Goal: Task Accomplishment & Management: Complete application form

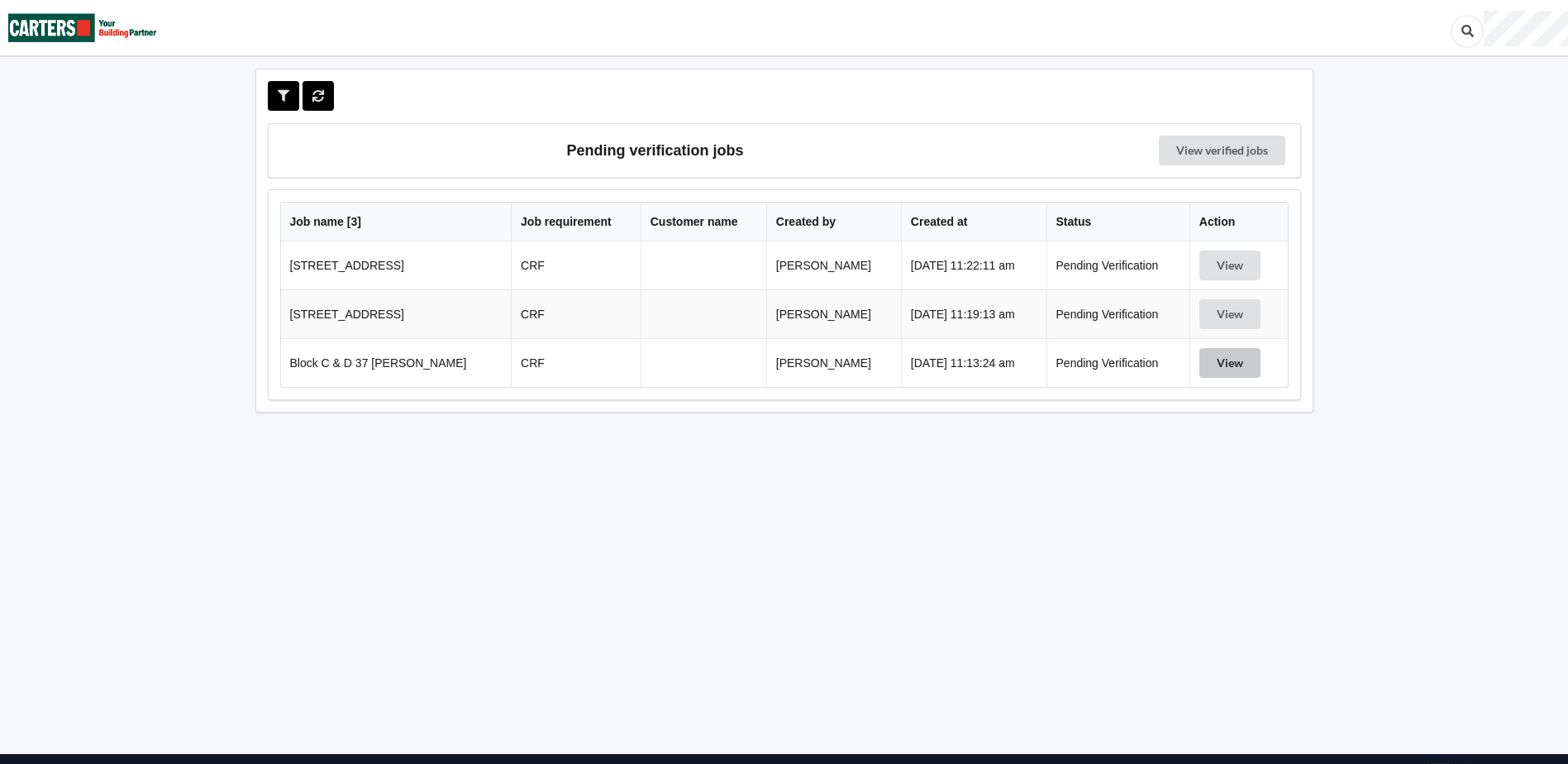
click at [1234, 359] on button "View" at bounding box center [1230, 363] width 61 height 30
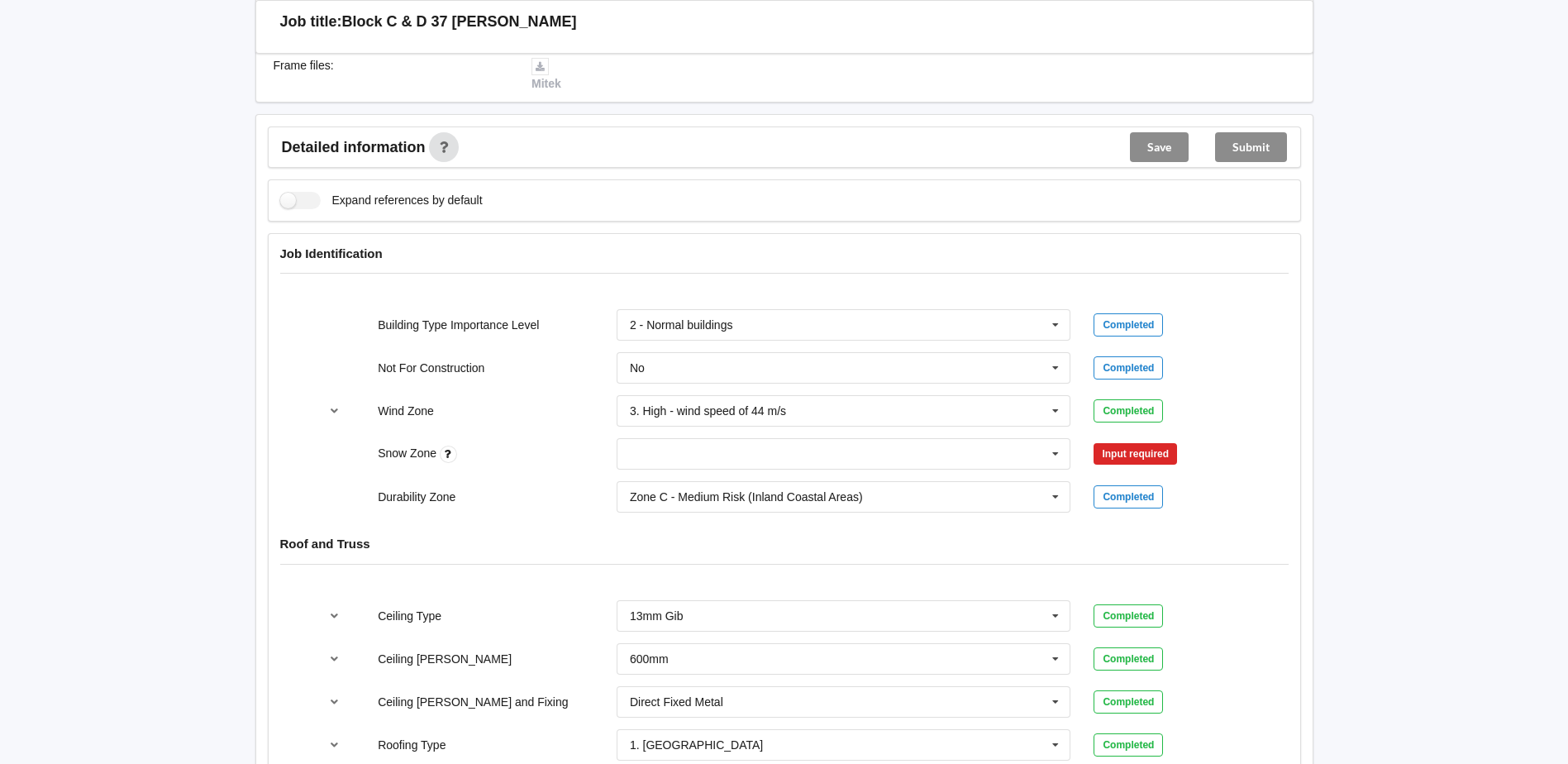
scroll to position [496, 0]
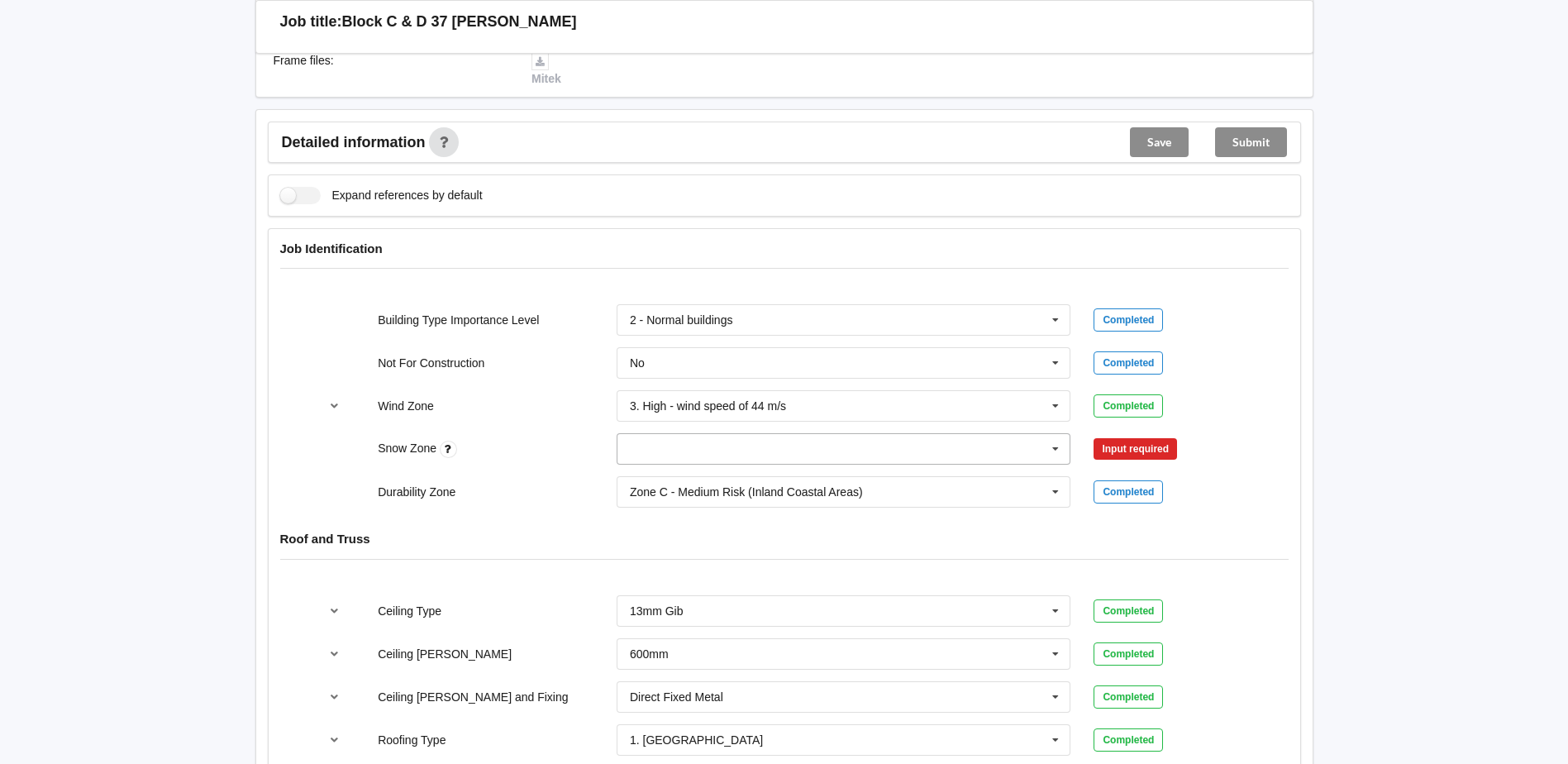
click at [1045, 446] on icon at bounding box center [1056, 450] width 25 height 31
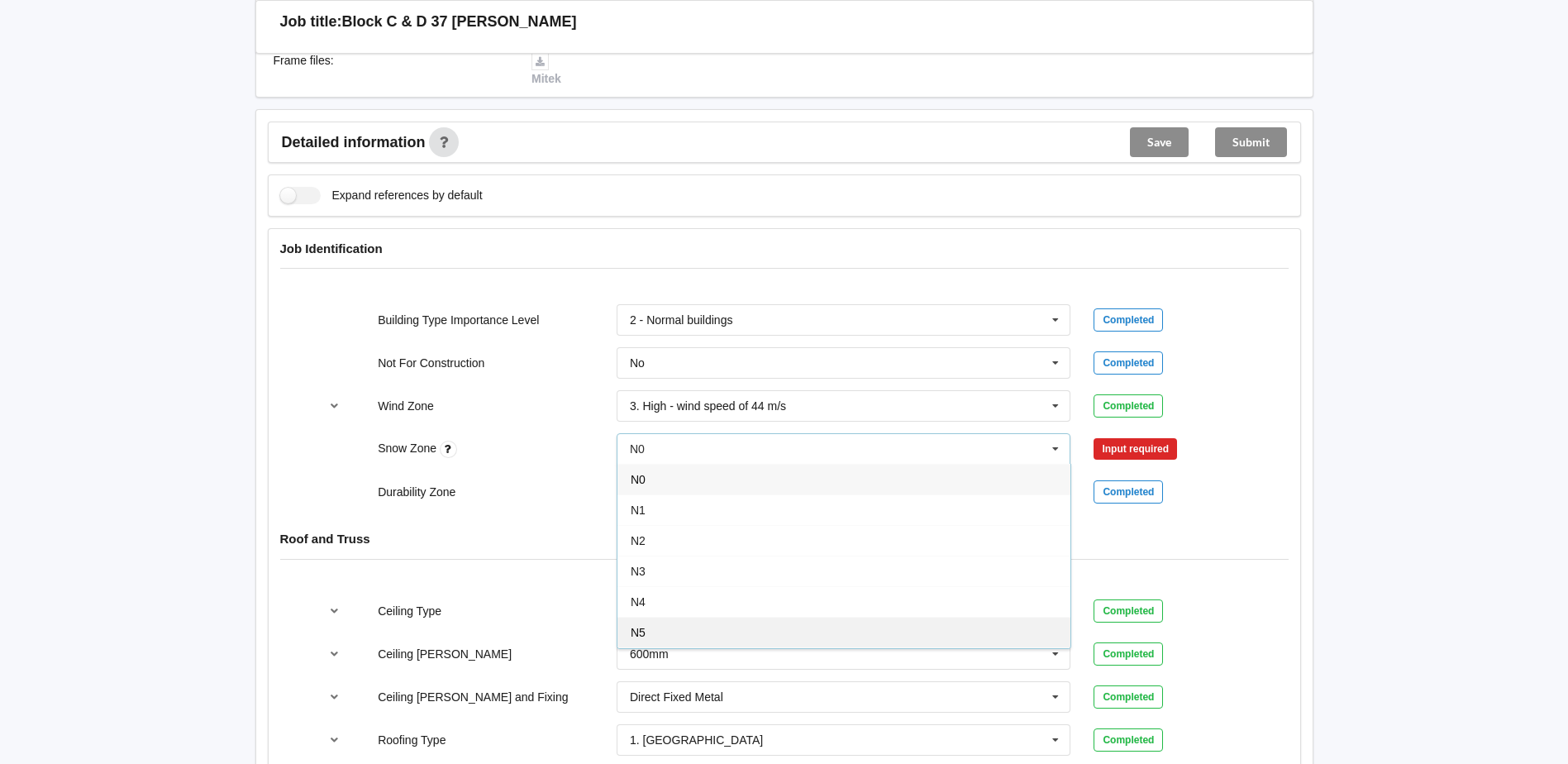
click at [755, 628] on div "N5" at bounding box center [844, 633] width 453 height 31
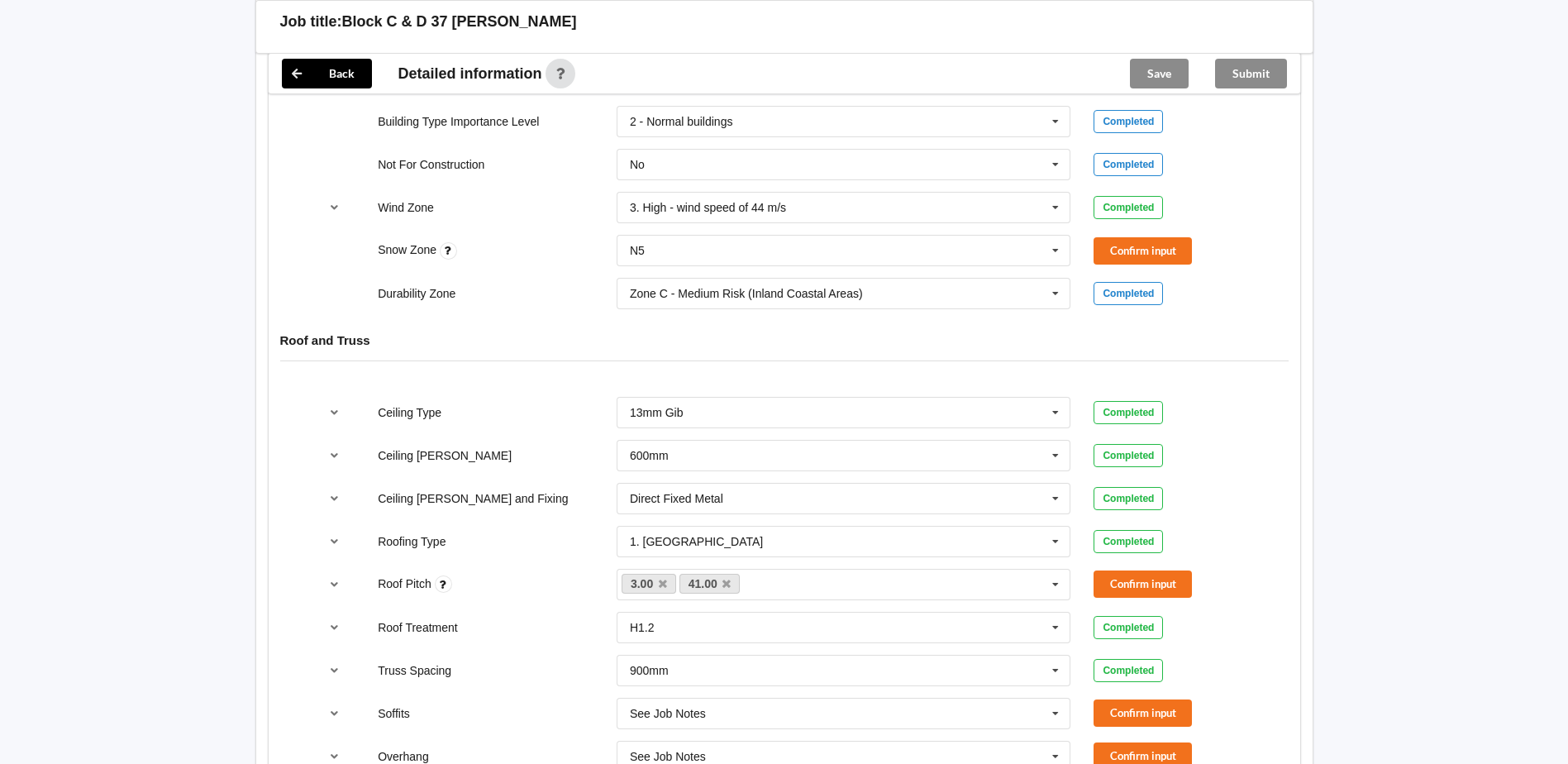
scroll to position [745, 0]
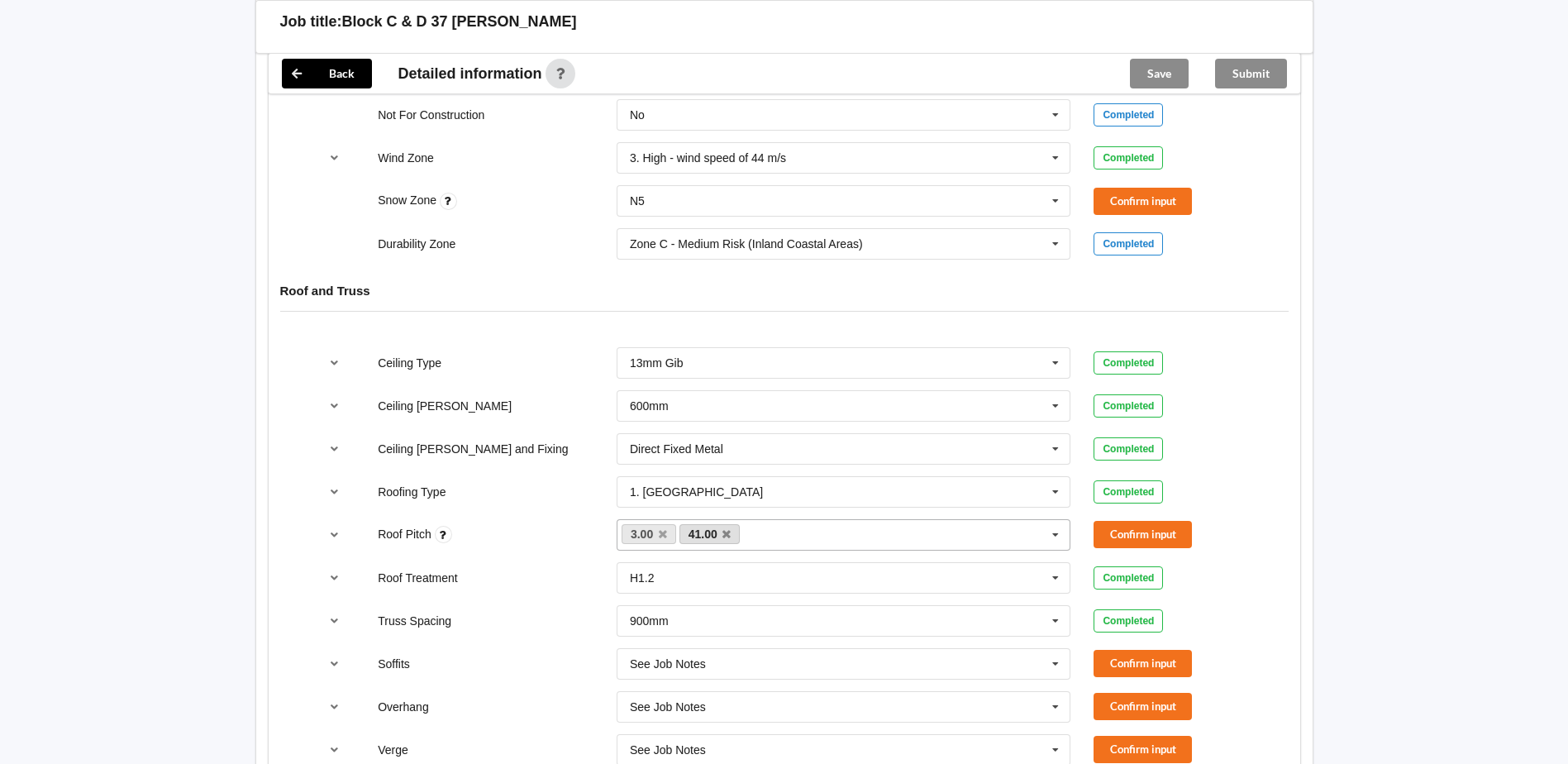
click at [731, 536] on link "41.00" at bounding box center [710, 533] width 61 height 20
click at [728, 536] on icon at bounding box center [726, 534] width 9 height 11
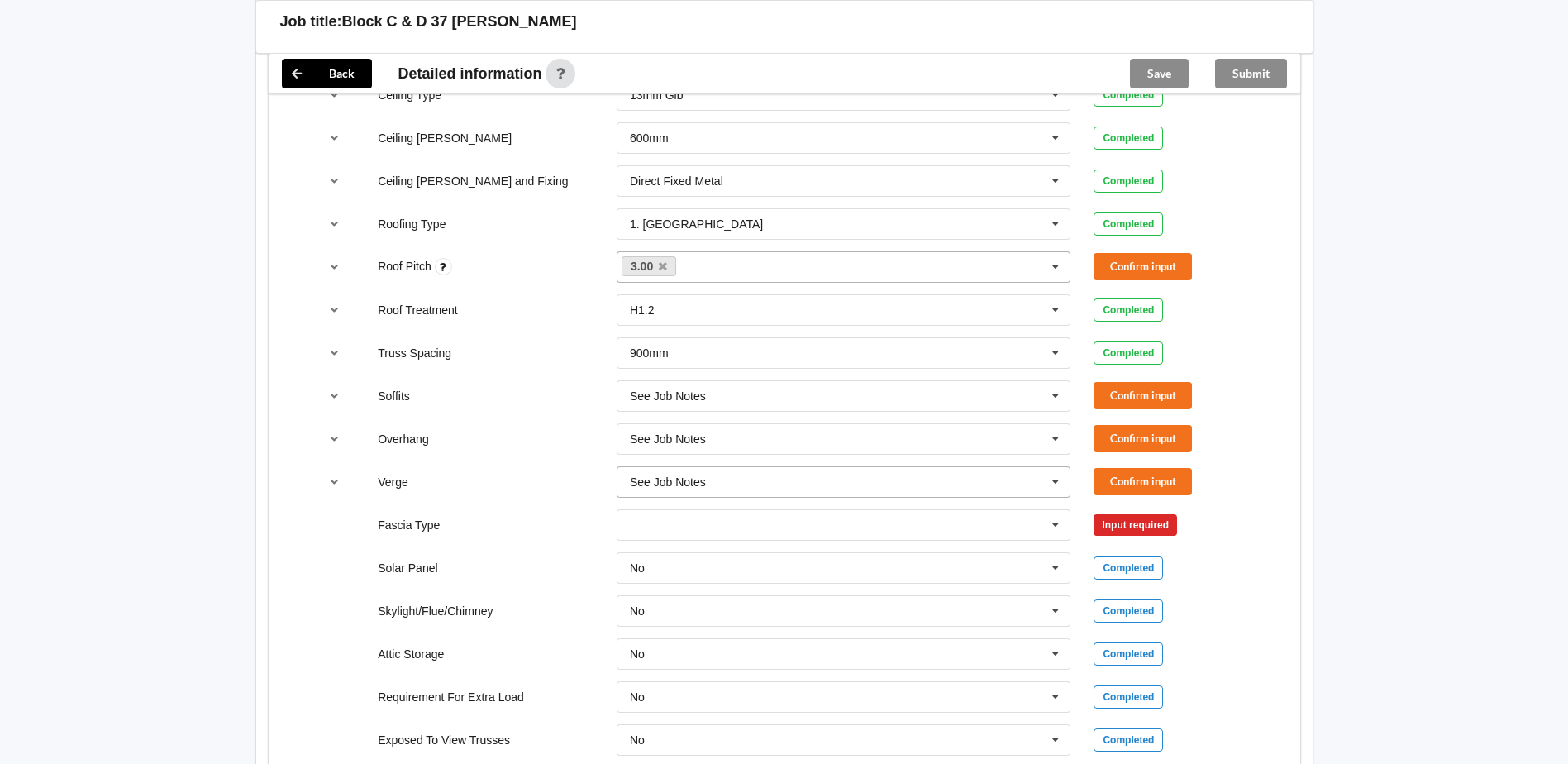
scroll to position [993, 0]
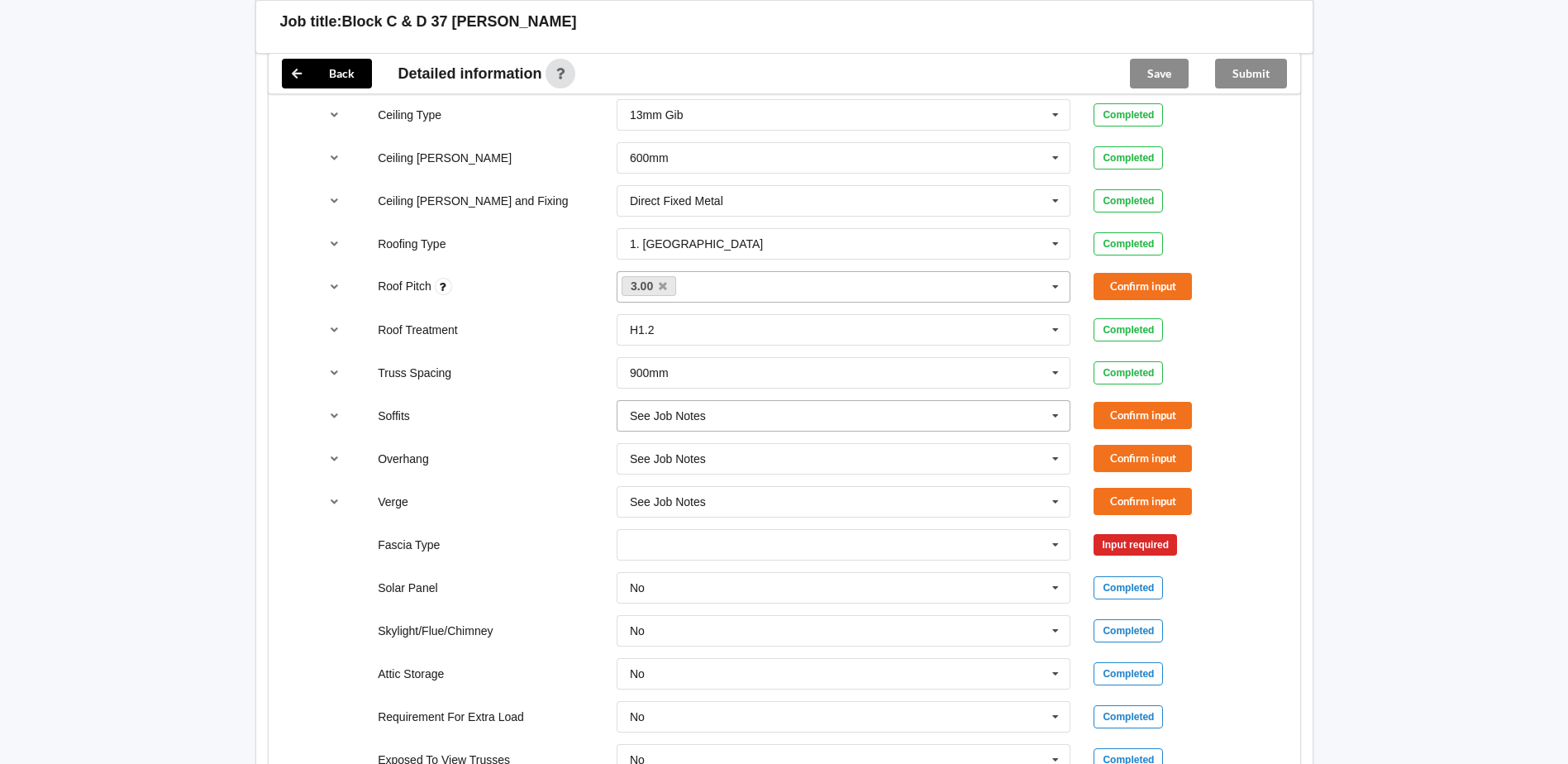
click at [1057, 424] on icon at bounding box center [1056, 417] width 25 height 31
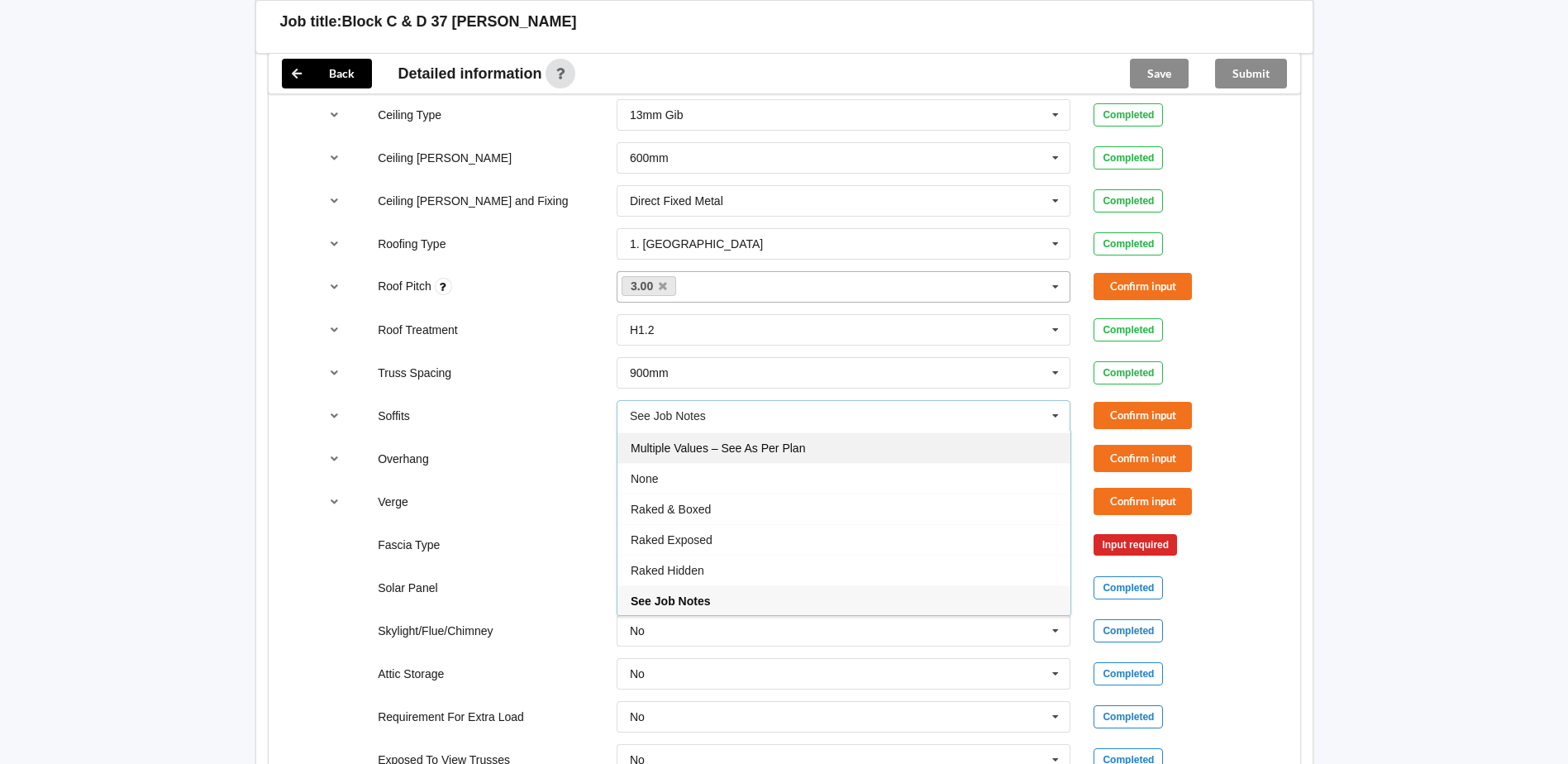
click at [768, 450] on span "Multiple Values – See As Per Plan" at bounding box center [717, 449] width 175 height 14
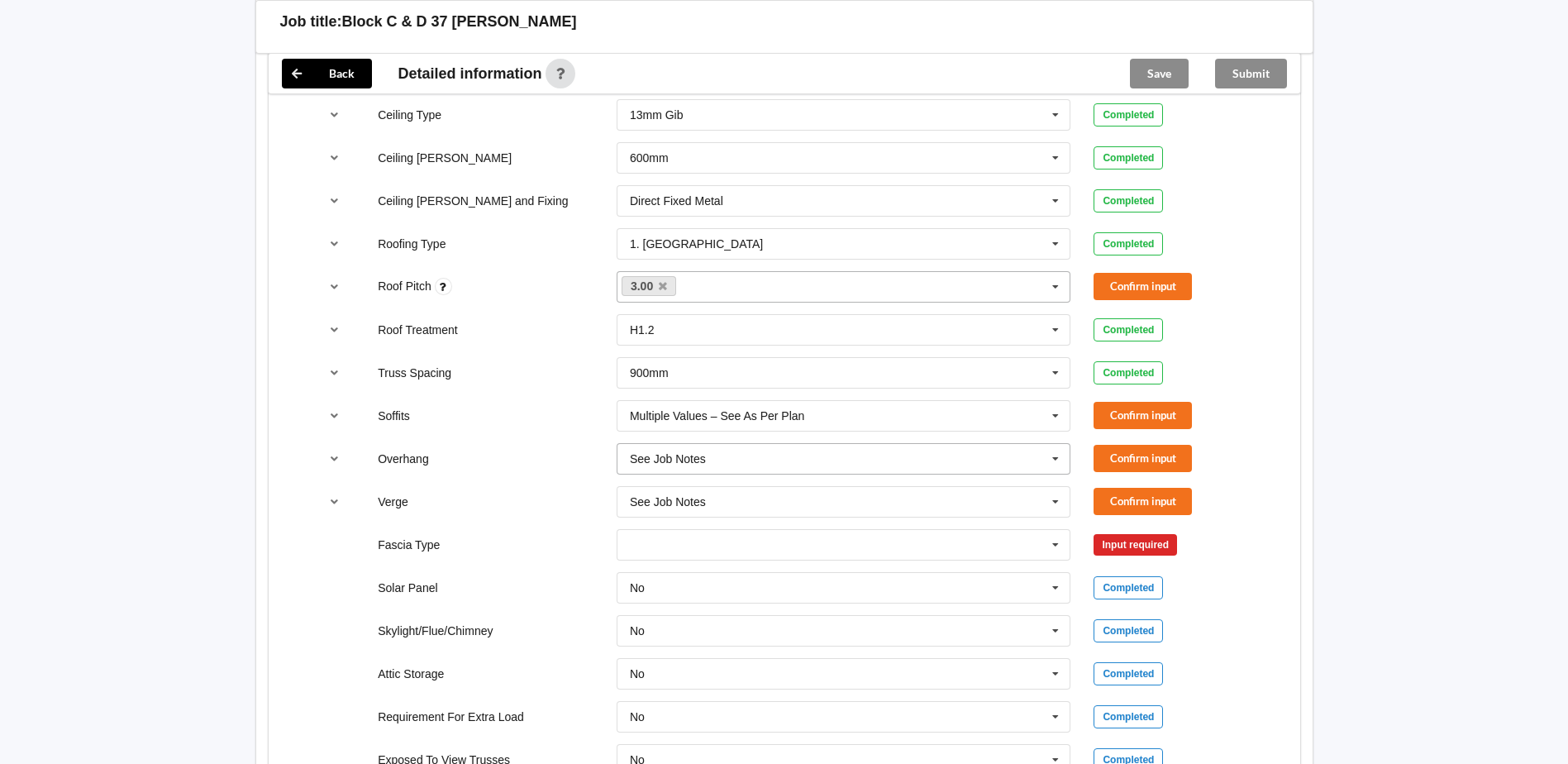
click at [1054, 461] on icon at bounding box center [1056, 459] width 25 height 31
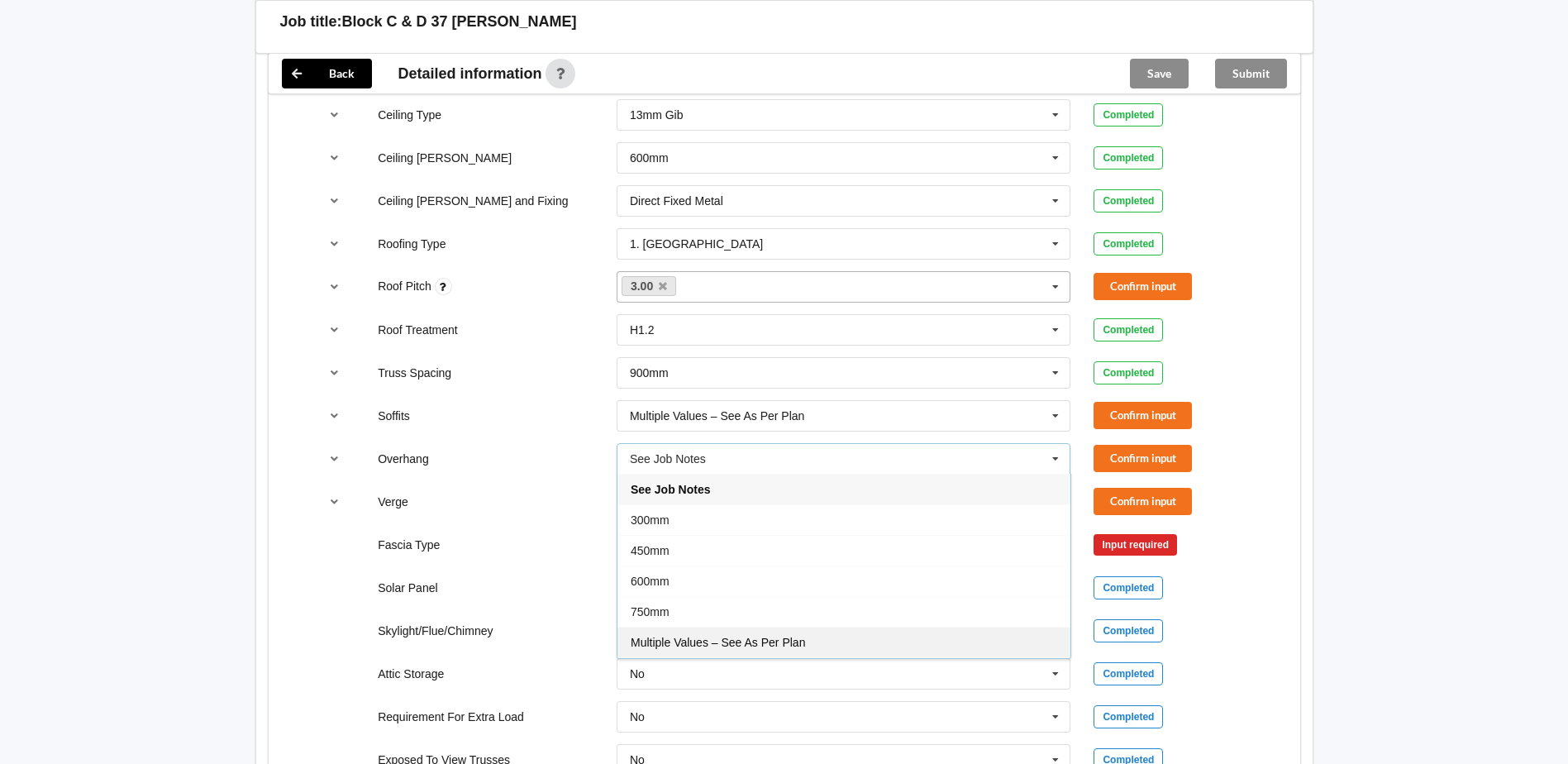
click at [779, 643] on span "Multiple Values – See As Per Plan" at bounding box center [717, 642] width 175 height 14
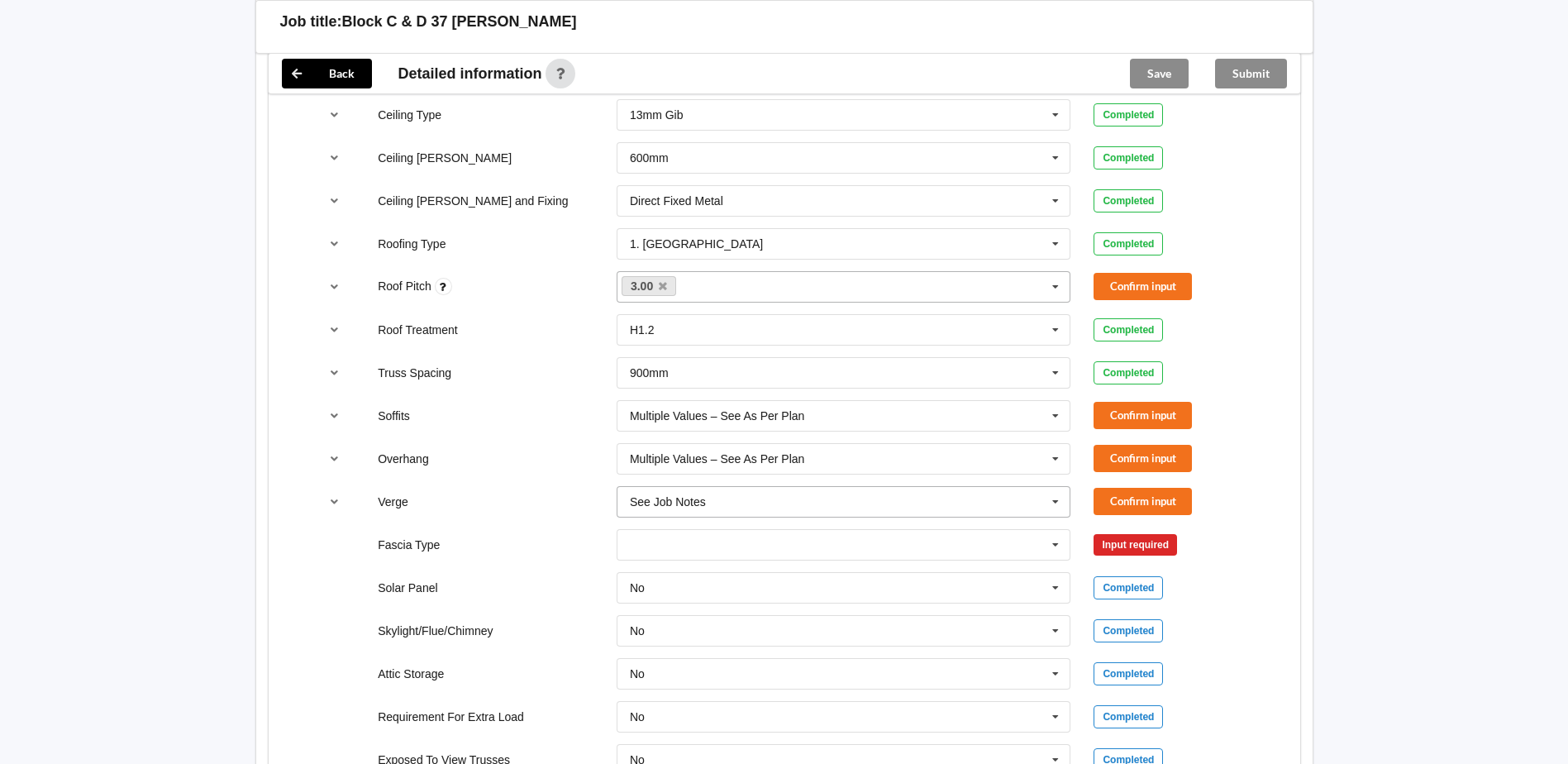
click at [1051, 502] on icon at bounding box center [1056, 503] width 25 height 31
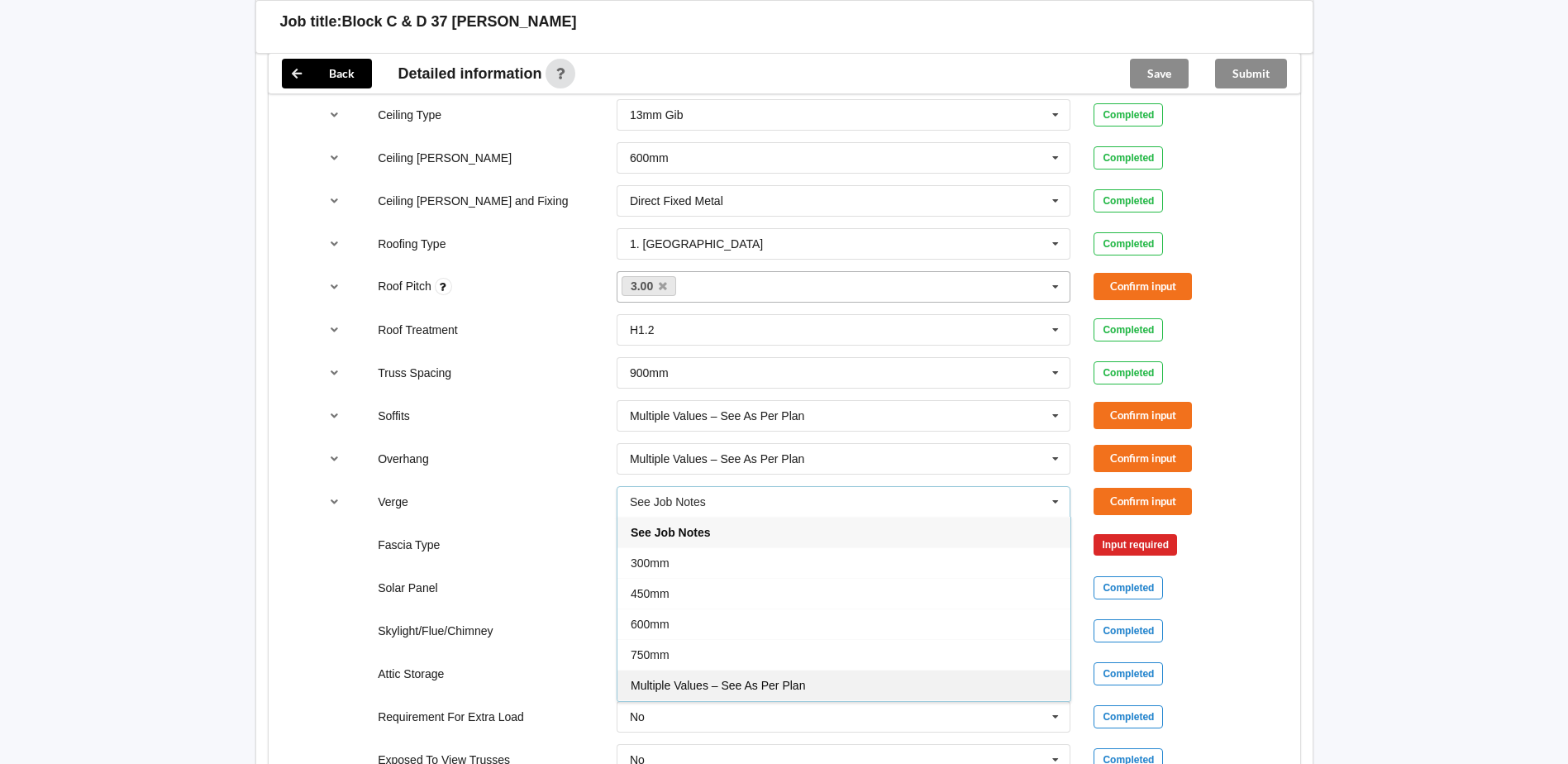
click at [805, 681] on span "Multiple Values – See As Per Plan" at bounding box center [717, 686] width 175 height 14
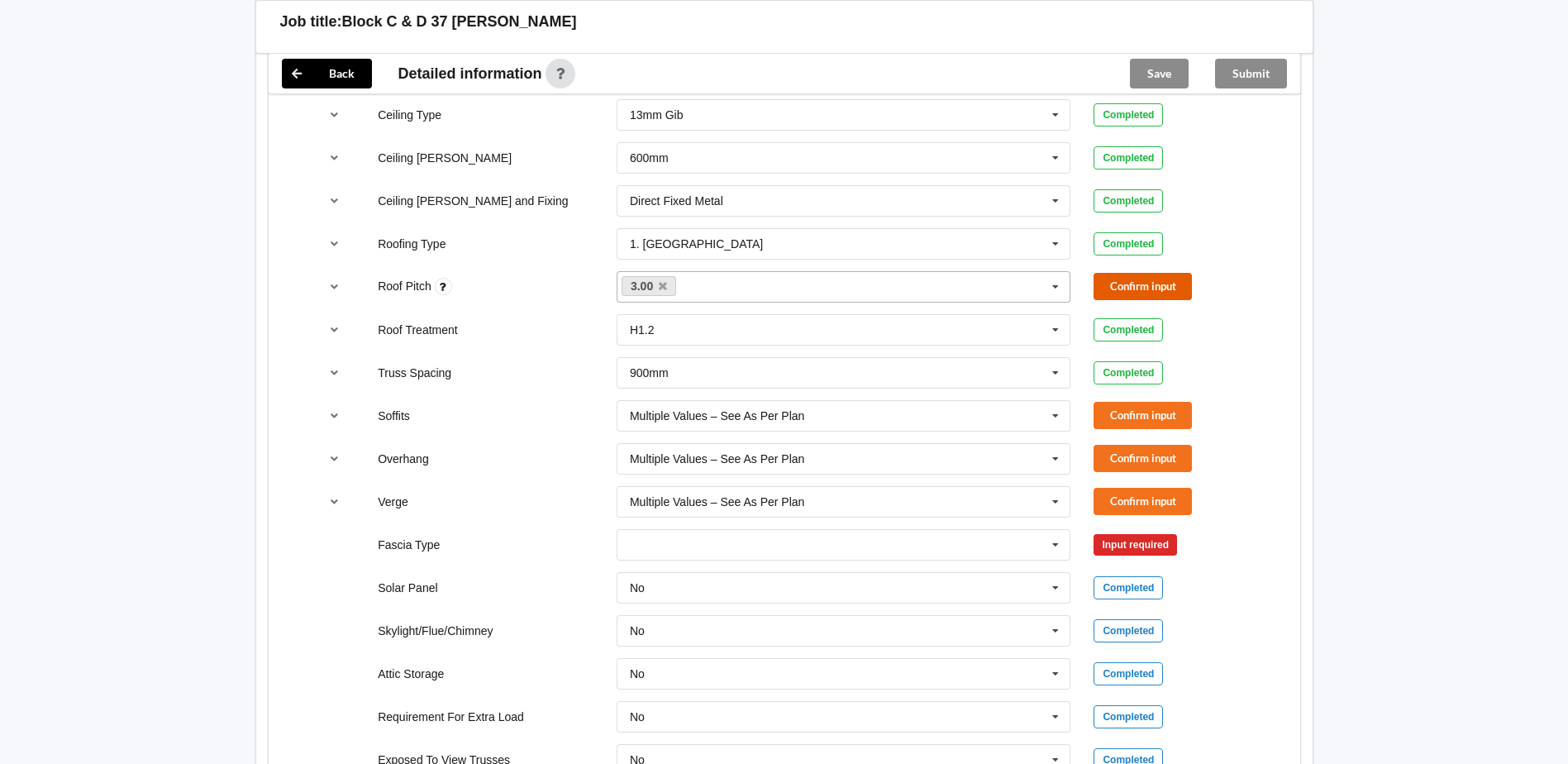
click at [1136, 286] on button "Confirm input" at bounding box center [1143, 286] width 98 height 27
click at [1132, 425] on button "Confirm input" at bounding box center [1143, 416] width 98 height 27
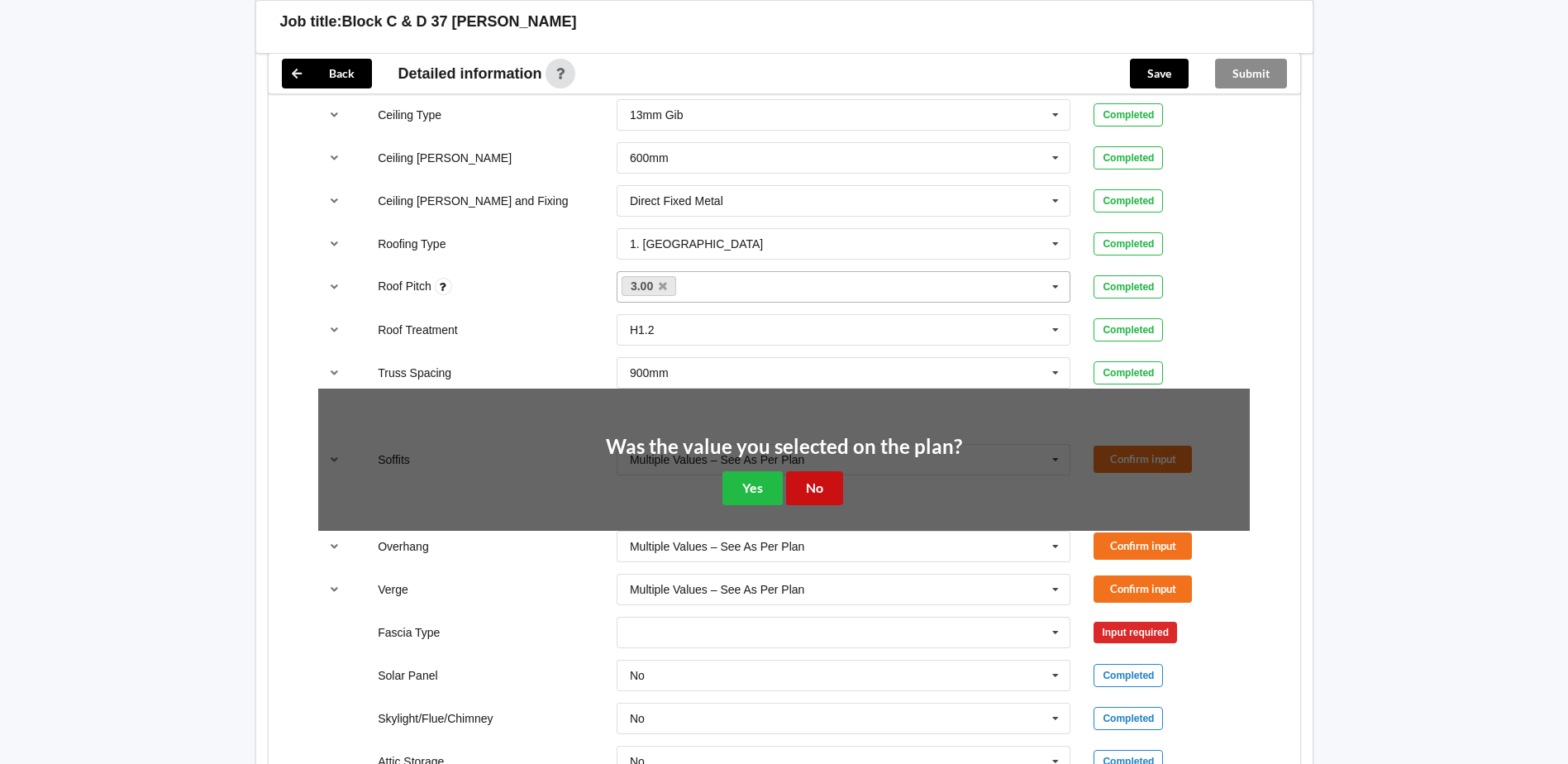
click at [801, 485] on button "No" at bounding box center [814, 488] width 57 height 34
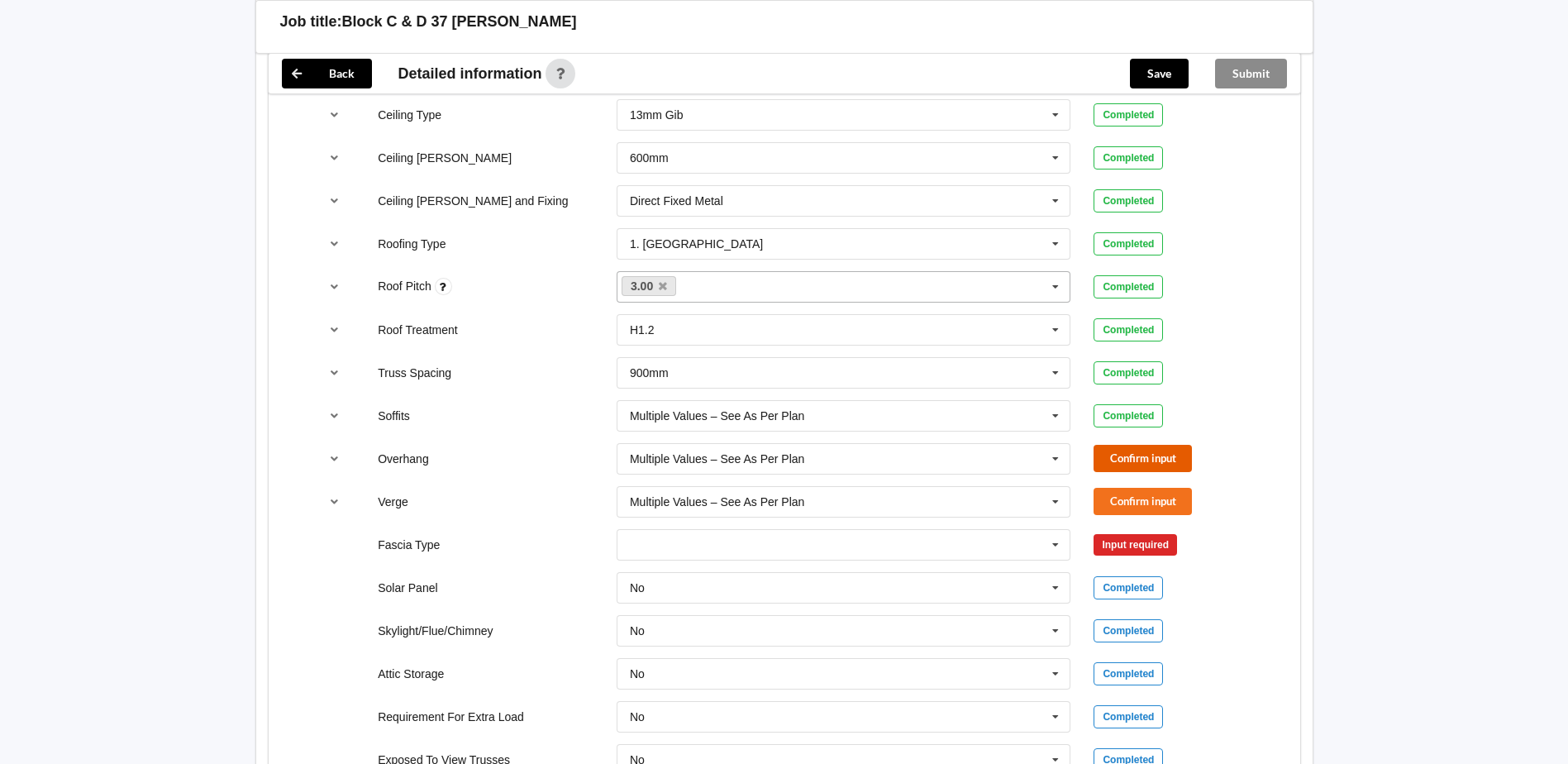
click at [1095, 462] on button "Confirm input" at bounding box center [1143, 458] width 98 height 27
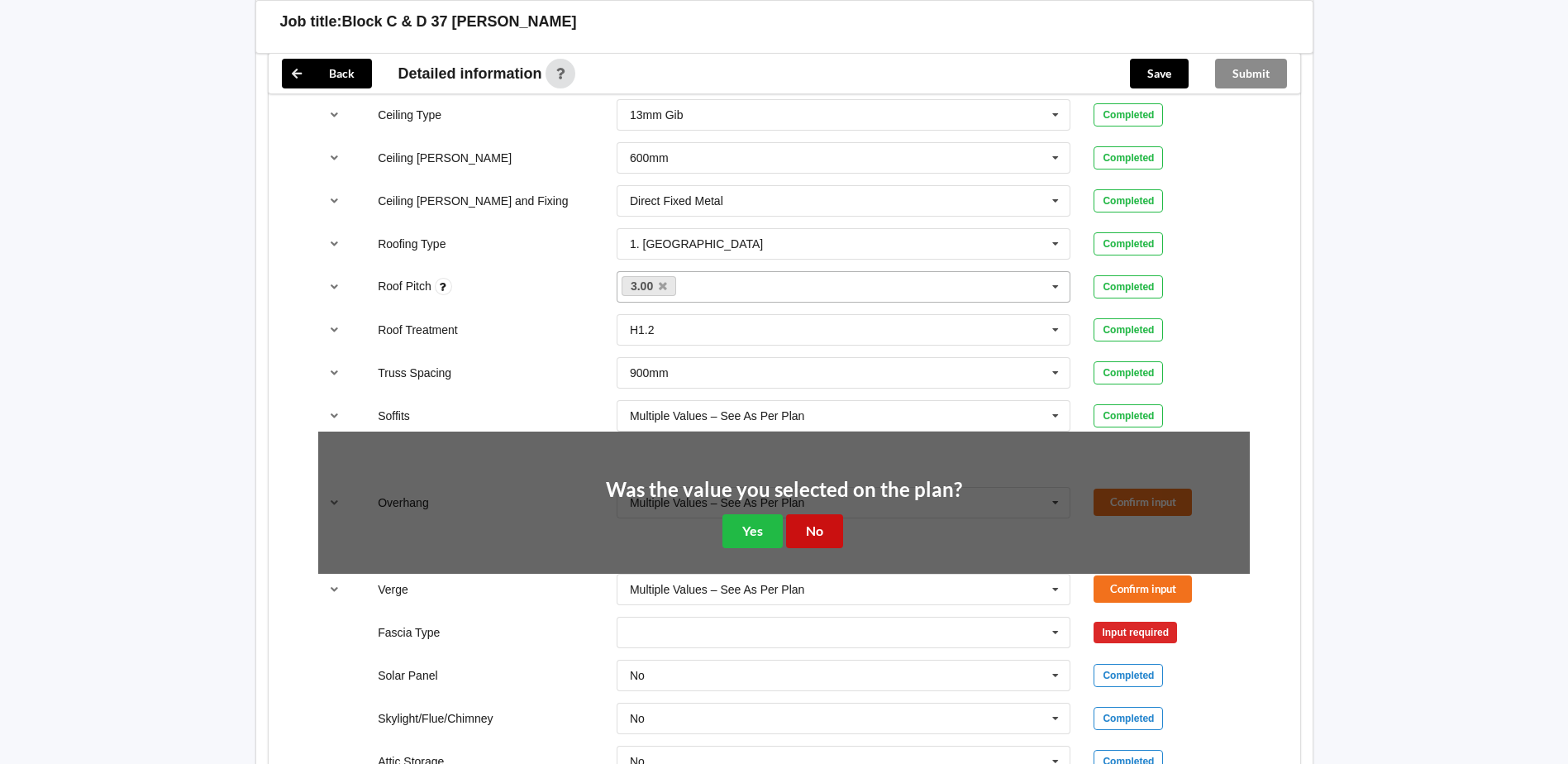
click at [820, 532] on button "No" at bounding box center [814, 531] width 57 height 34
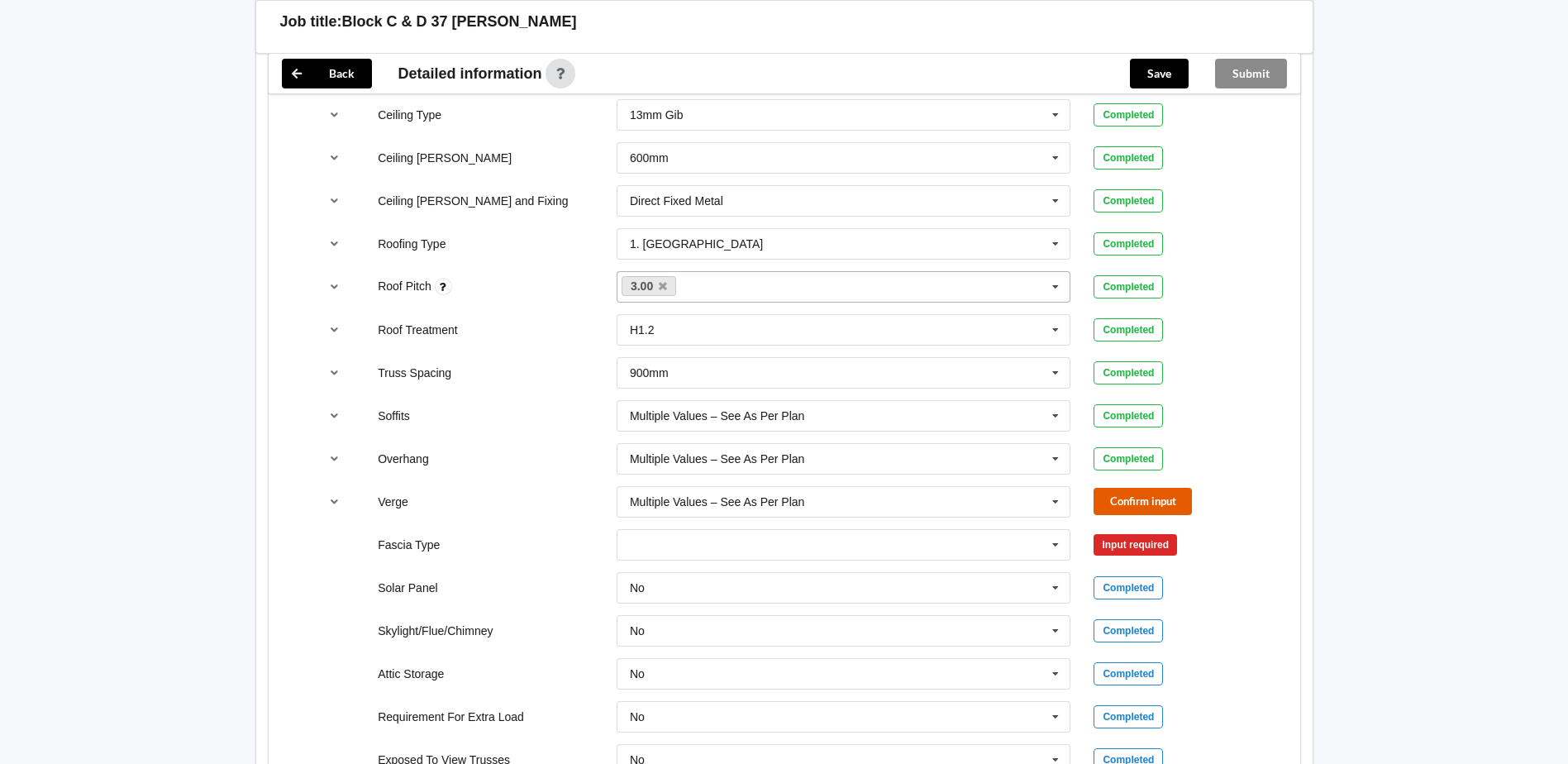
click at [1118, 499] on button "Confirm input" at bounding box center [1143, 502] width 98 height 27
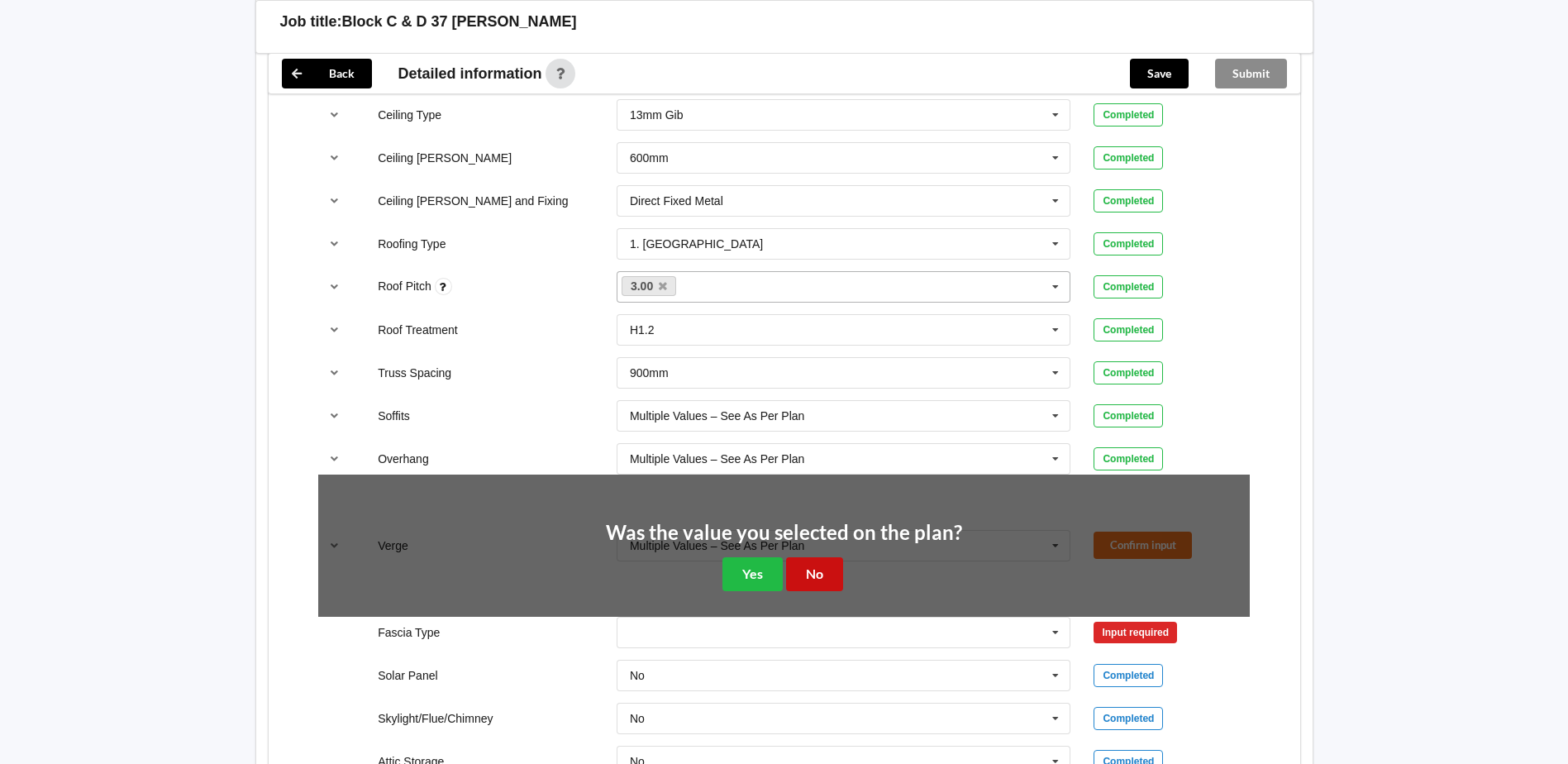
click at [817, 575] on button "No" at bounding box center [814, 574] width 57 height 34
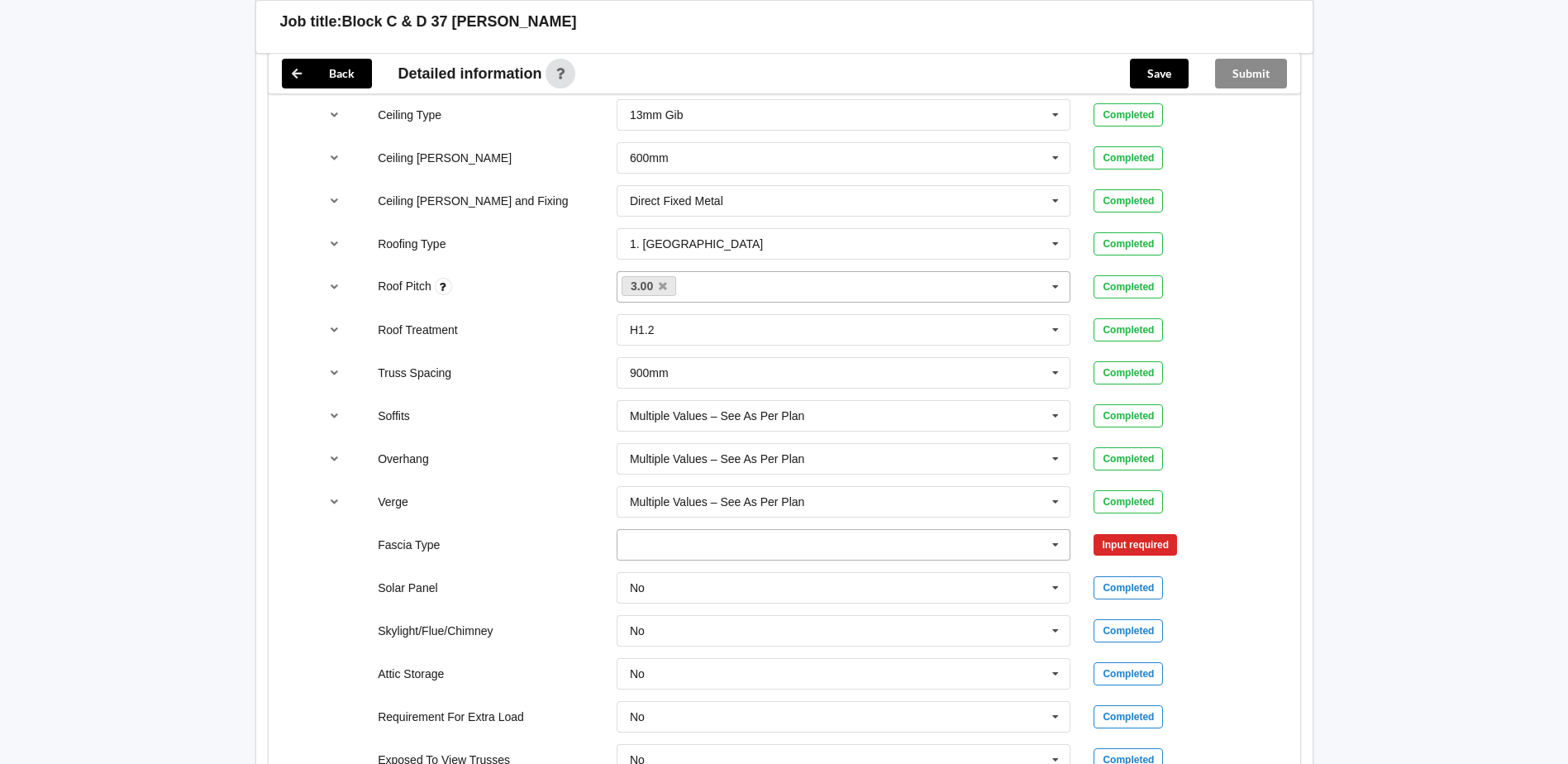
click at [1054, 549] on icon at bounding box center [1056, 545] width 25 height 31
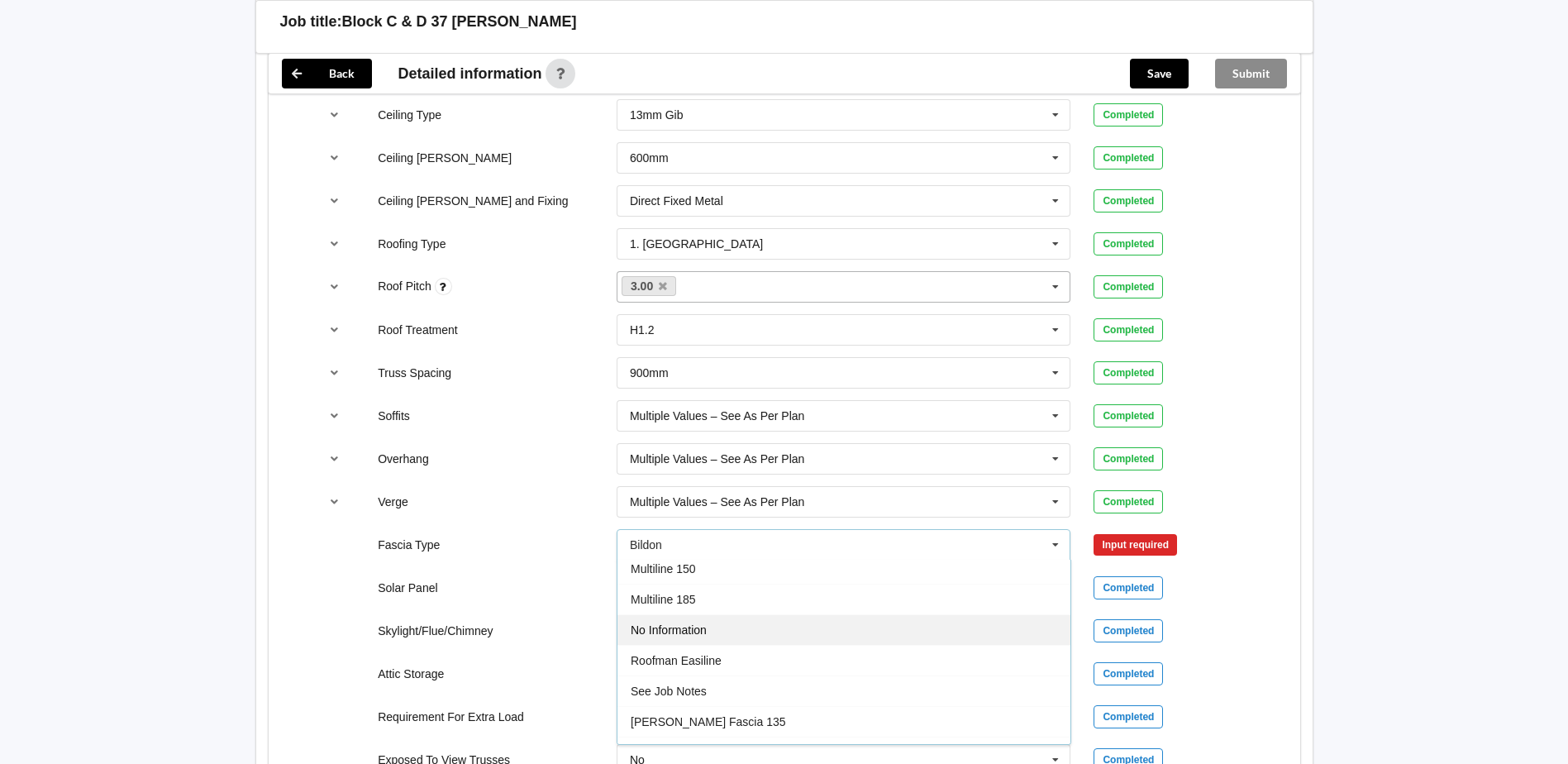
click at [775, 644] on div "No Information" at bounding box center [844, 630] width 453 height 31
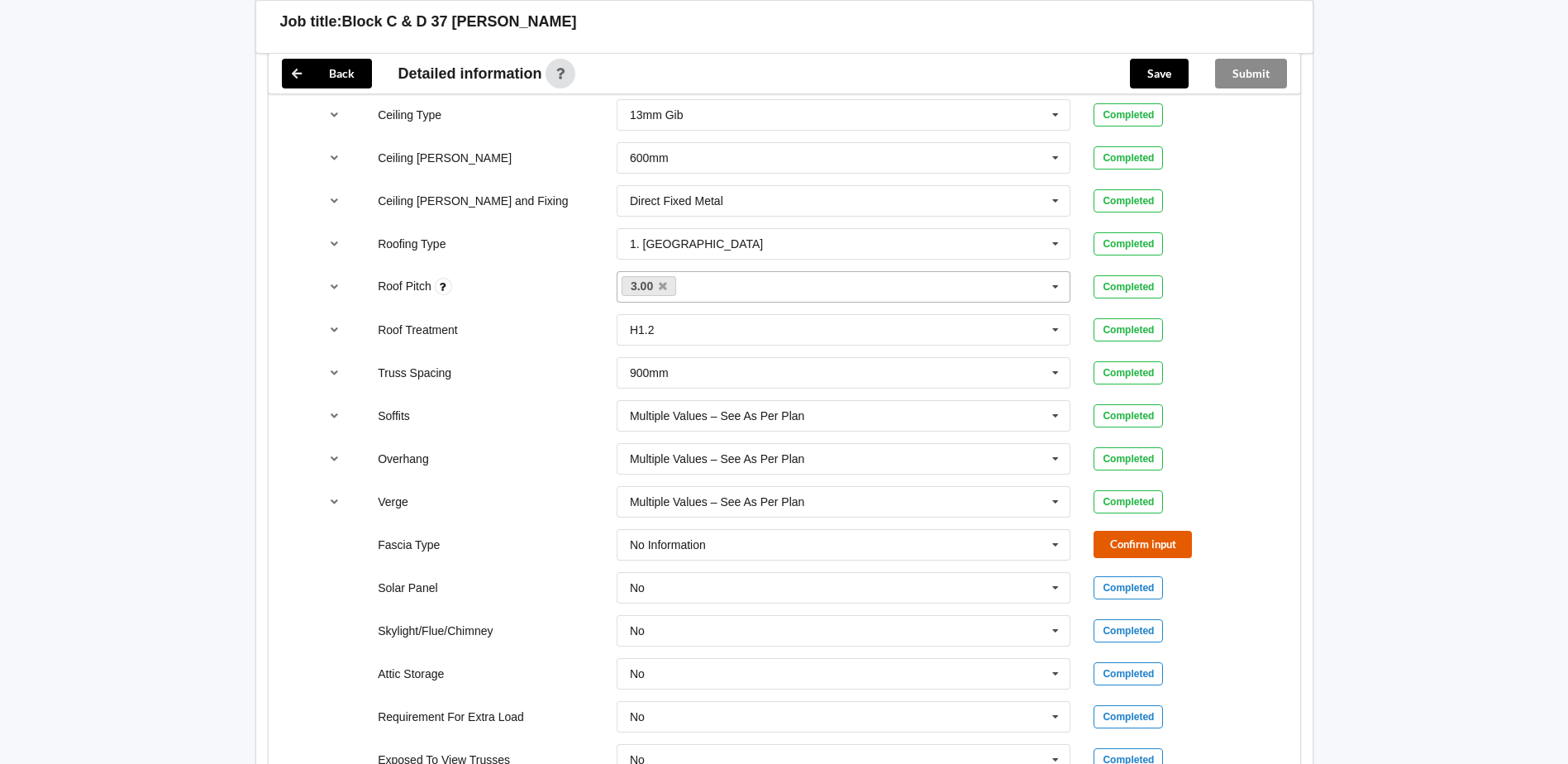
click at [1125, 543] on button "Confirm input" at bounding box center [1143, 544] width 98 height 27
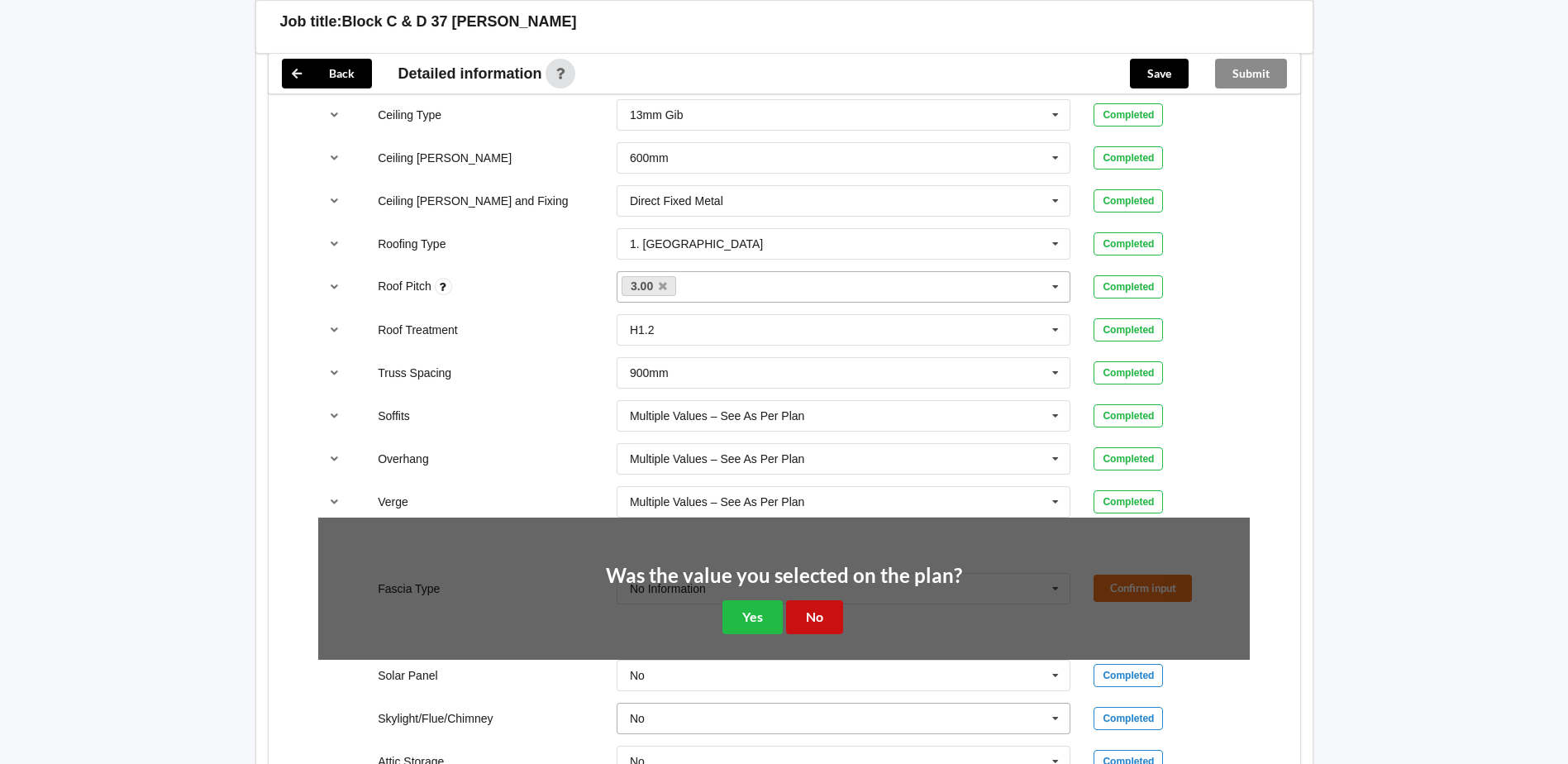
click at [816, 621] on button "No" at bounding box center [814, 616] width 57 height 34
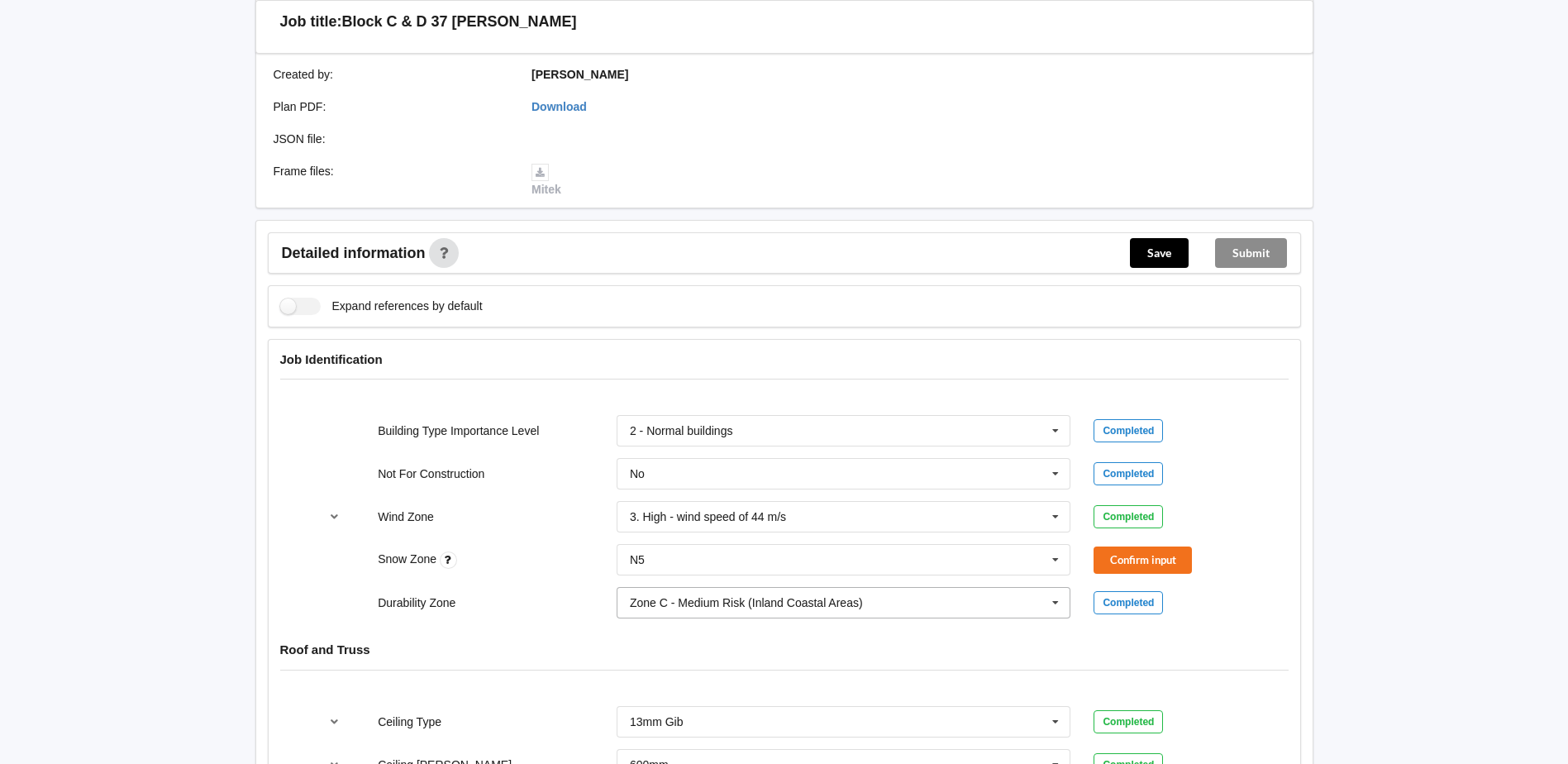
scroll to position [414, 0]
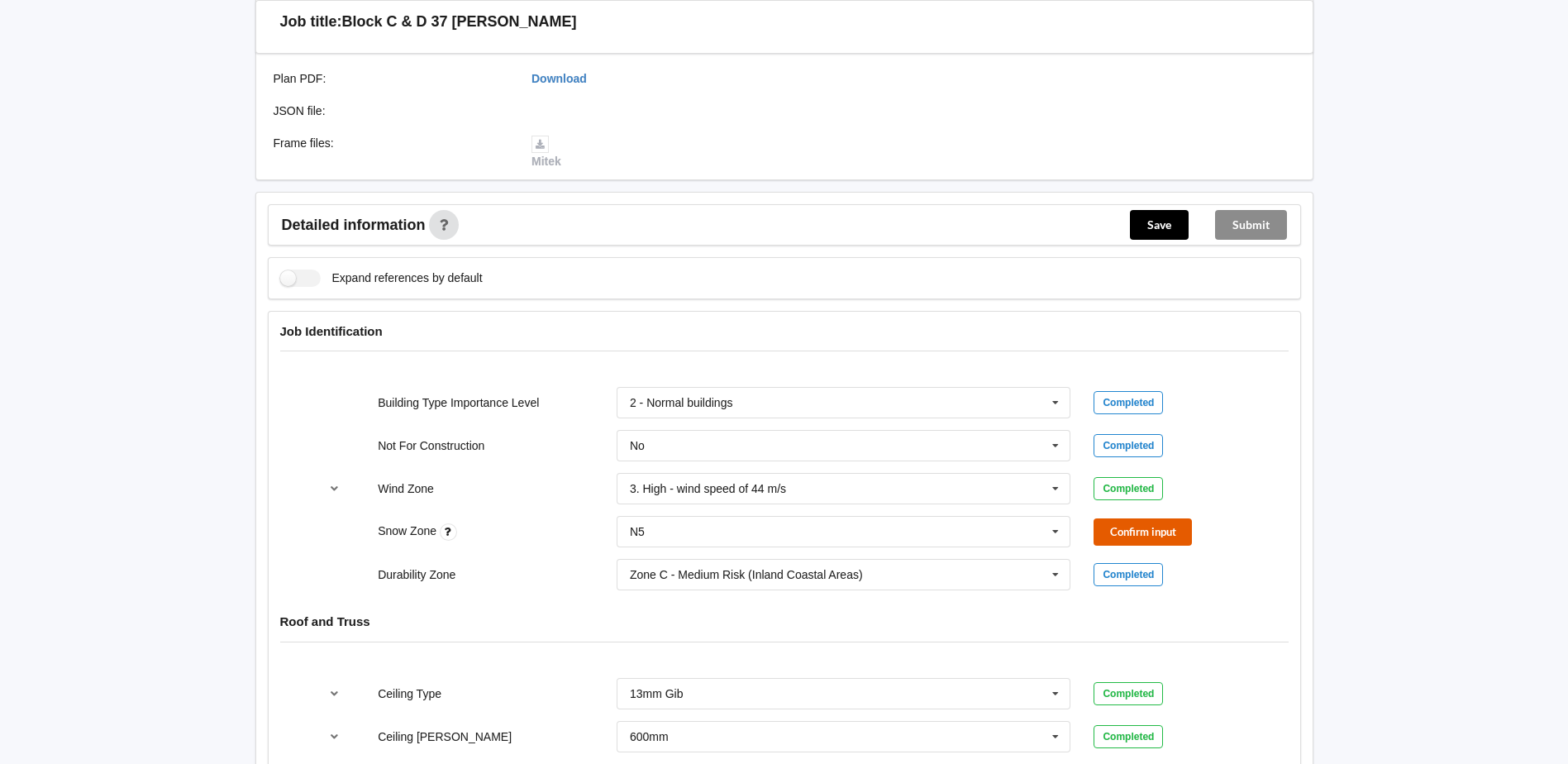
click at [1119, 536] on button "Confirm input" at bounding box center [1143, 532] width 98 height 27
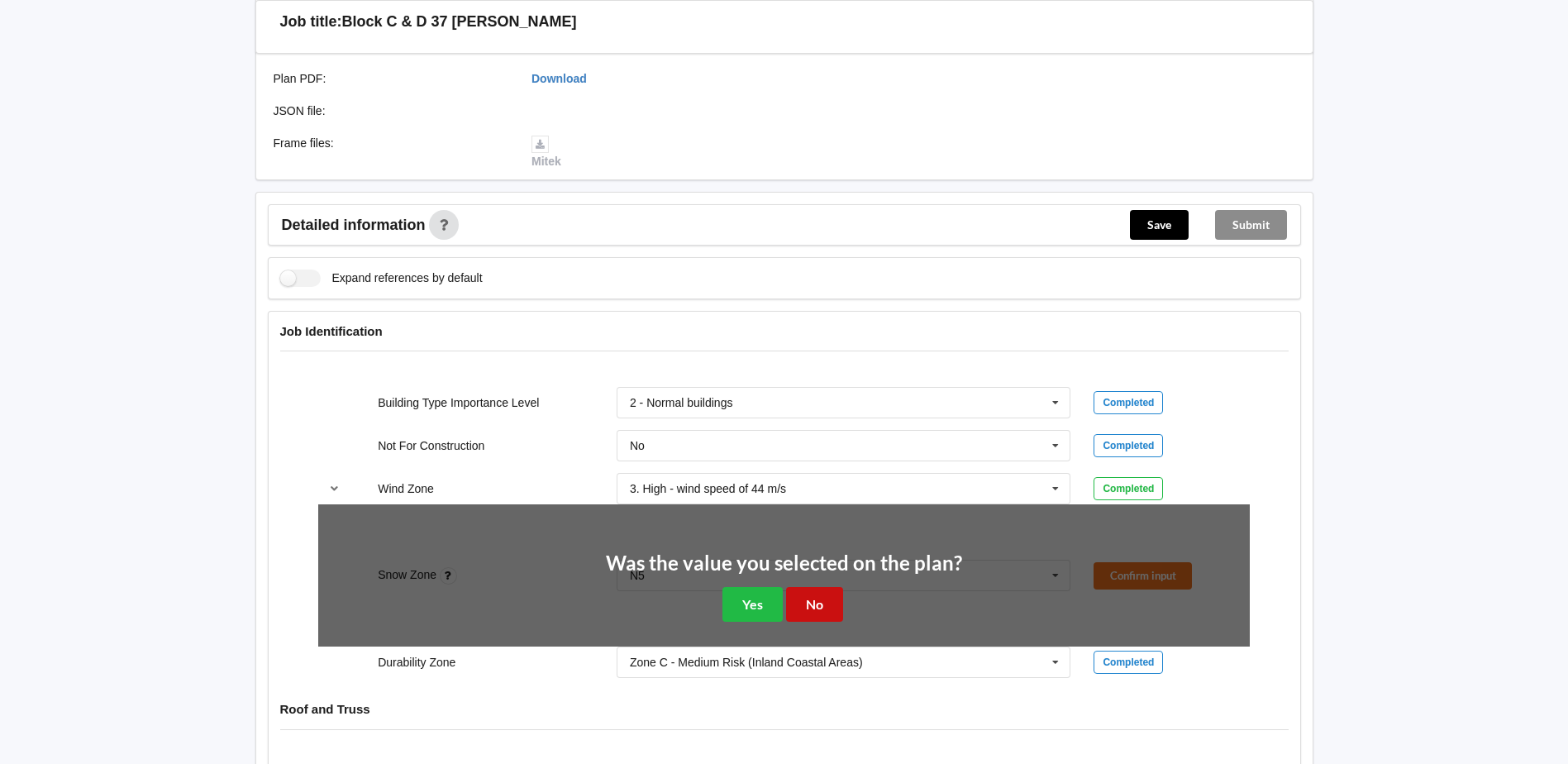
click at [824, 604] on button "No" at bounding box center [814, 604] width 57 height 34
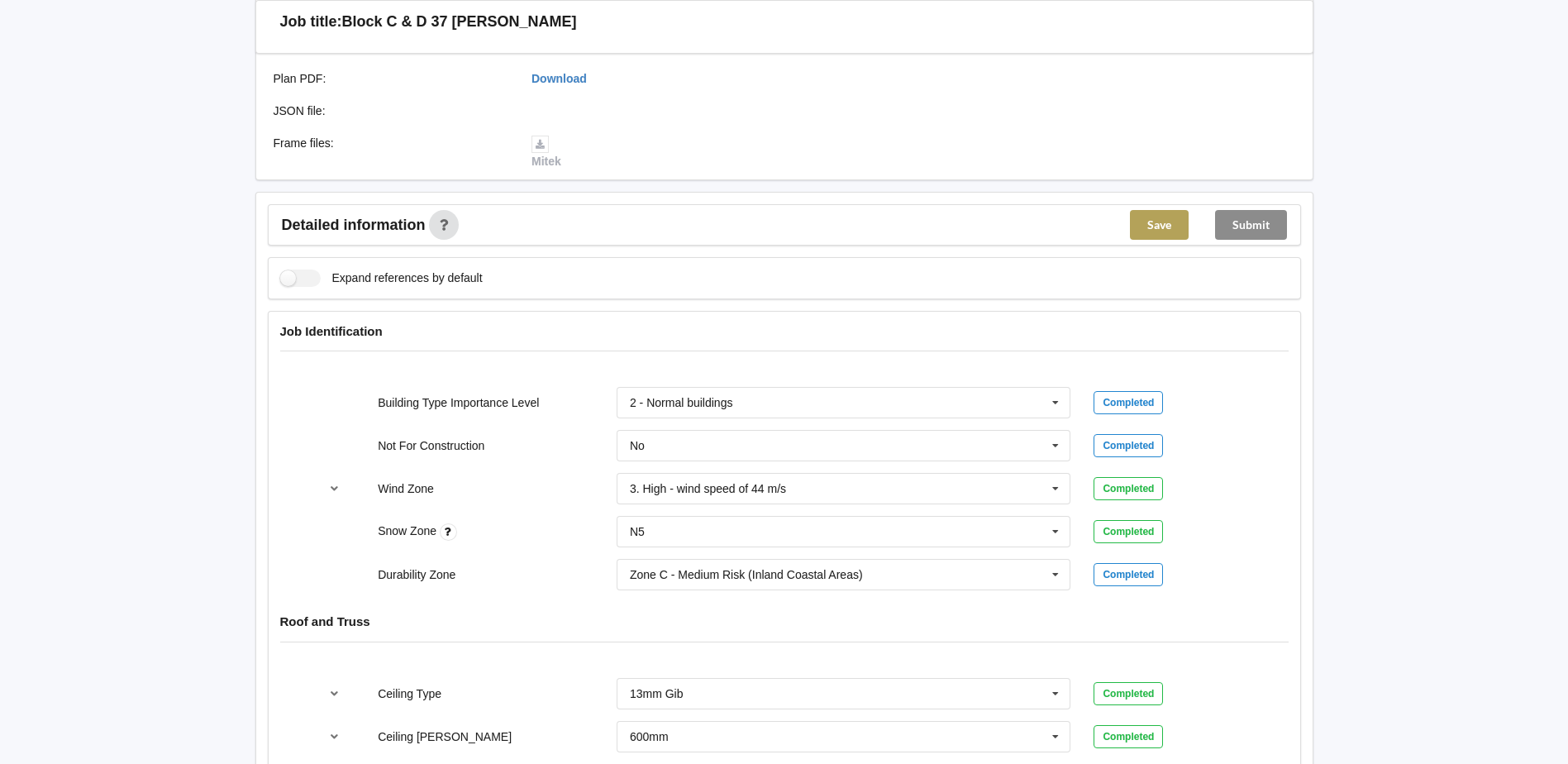
click at [1149, 217] on button "Save" at bounding box center [1159, 225] width 59 height 30
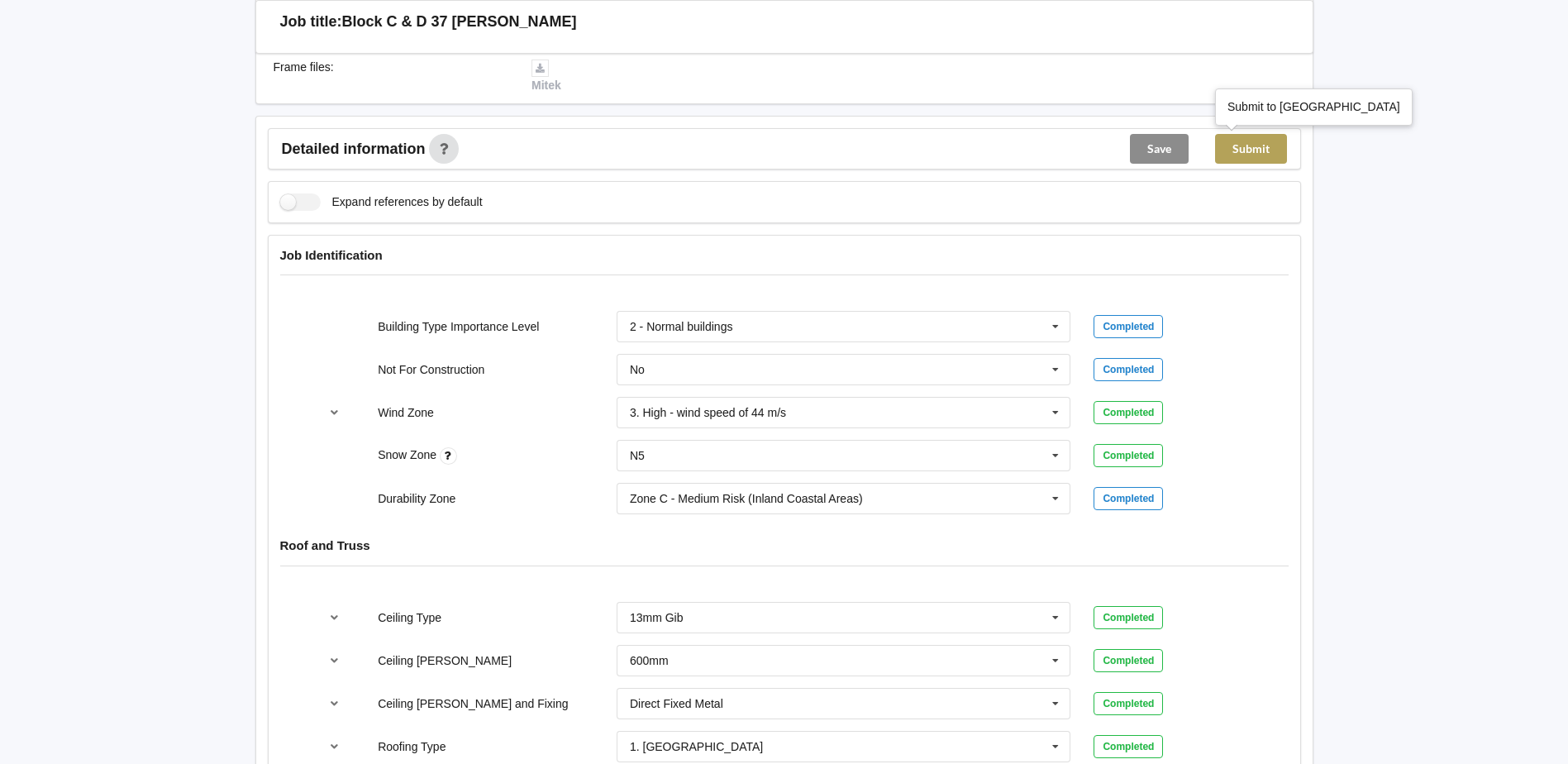
click at [1248, 151] on button "Submit" at bounding box center [1251, 149] width 72 height 30
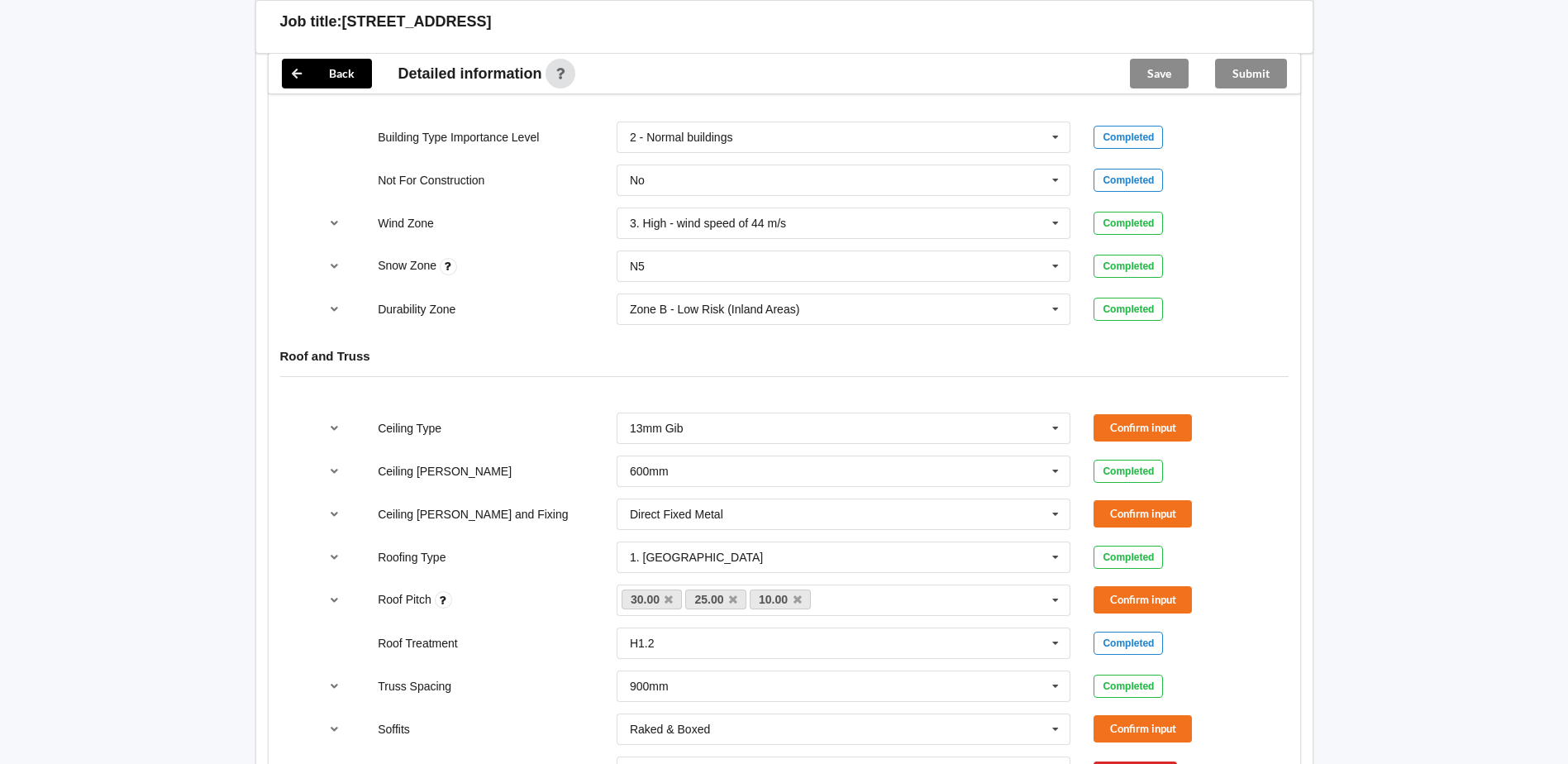
scroll to position [745, 0]
click at [1132, 429] on button "Confirm input" at bounding box center [1143, 427] width 98 height 27
click at [1048, 510] on icon at bounding box center [1056, 514] width 25 height 31
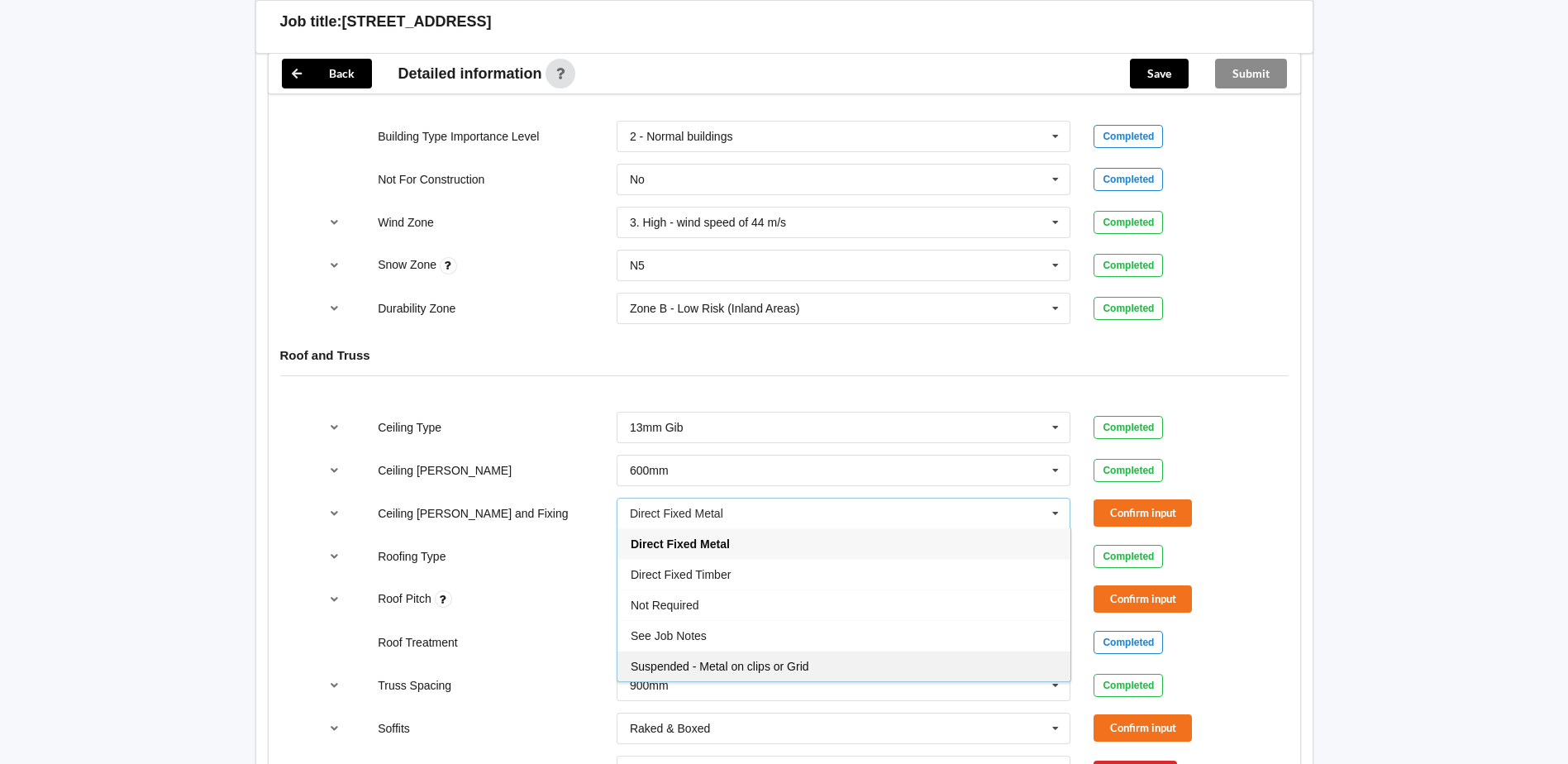
click at [802, 662] on span "Suspended - Metal on clips or Grid" at bounding box center [719, 667] width 178 height 14
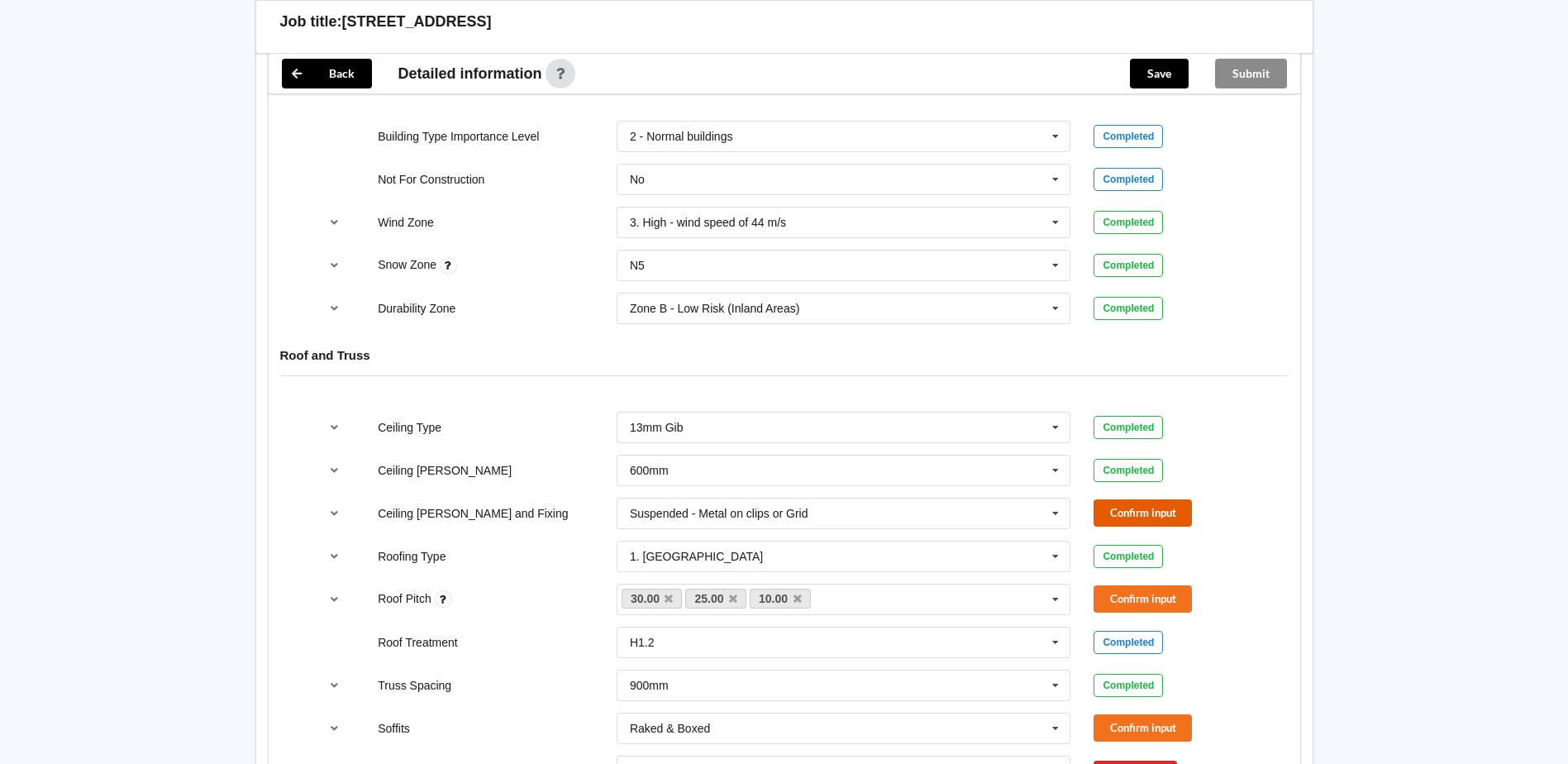
click at [1147, 511] on button "Confirm input" at bounding box center [1143, 513] width 98 height 27
click at [334, 604] on icon "reference-toggle" at bounding box center [334, 598] width 14 height 10
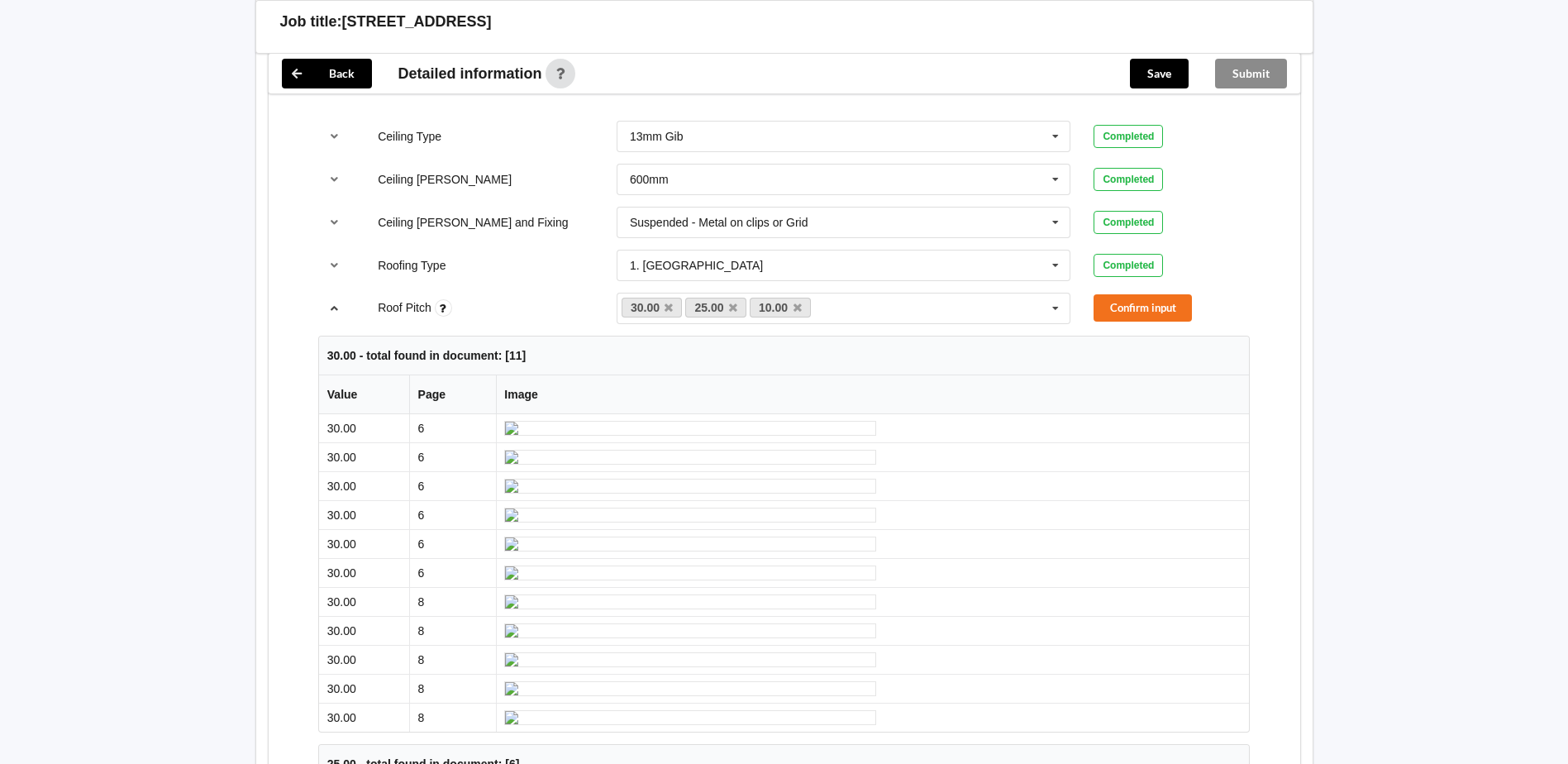
scroll to position [1057, 0]
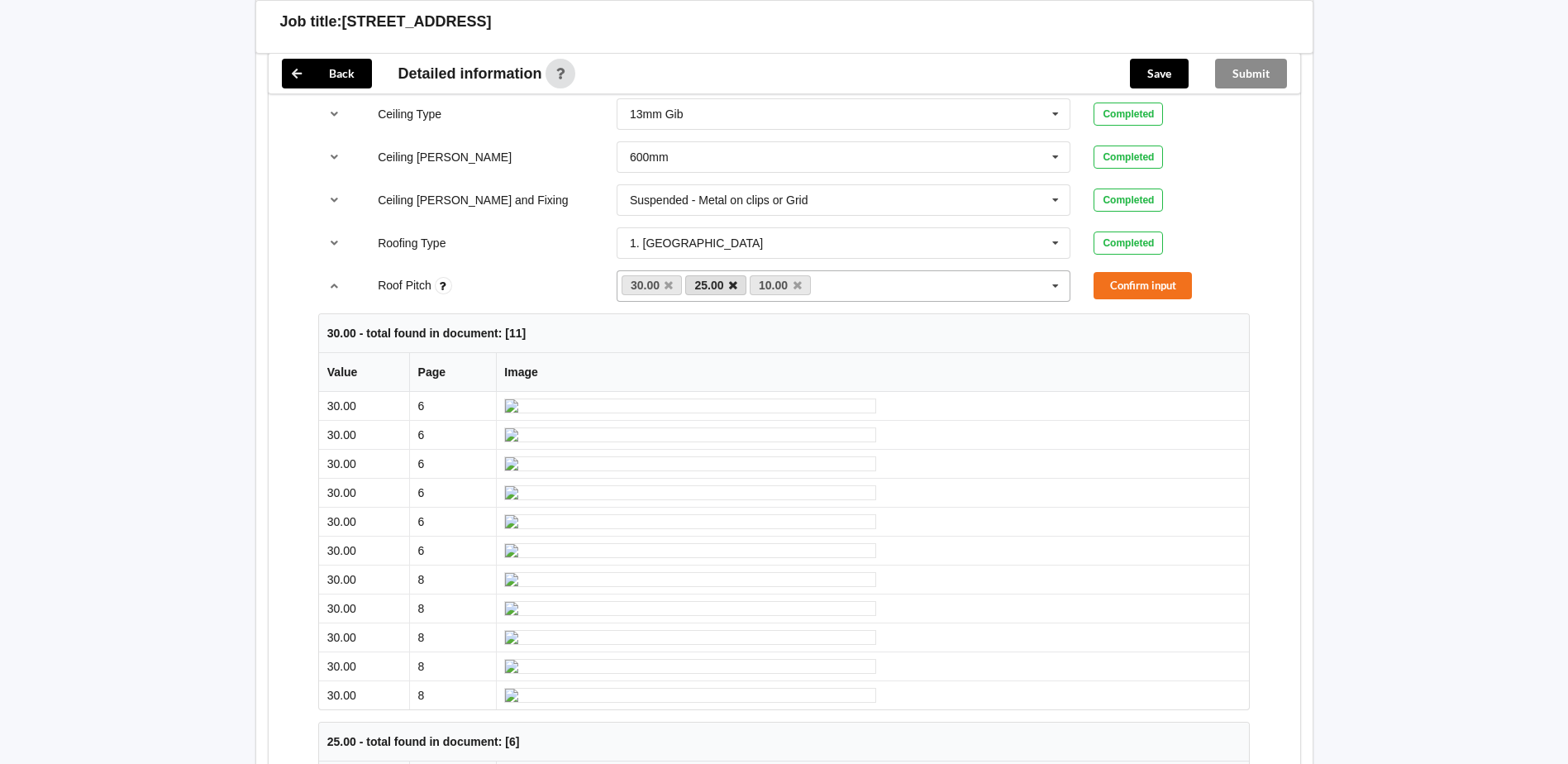
click at [736, 285] on icon at bounding box center [733, 286] width 9 height 11
click at [735, 288] on icon at bounding box center [733, 286] width 9 height 11
click at [1190, 274] on button "Confirm input" at bounding box center [1143, 286] width 98 height 27
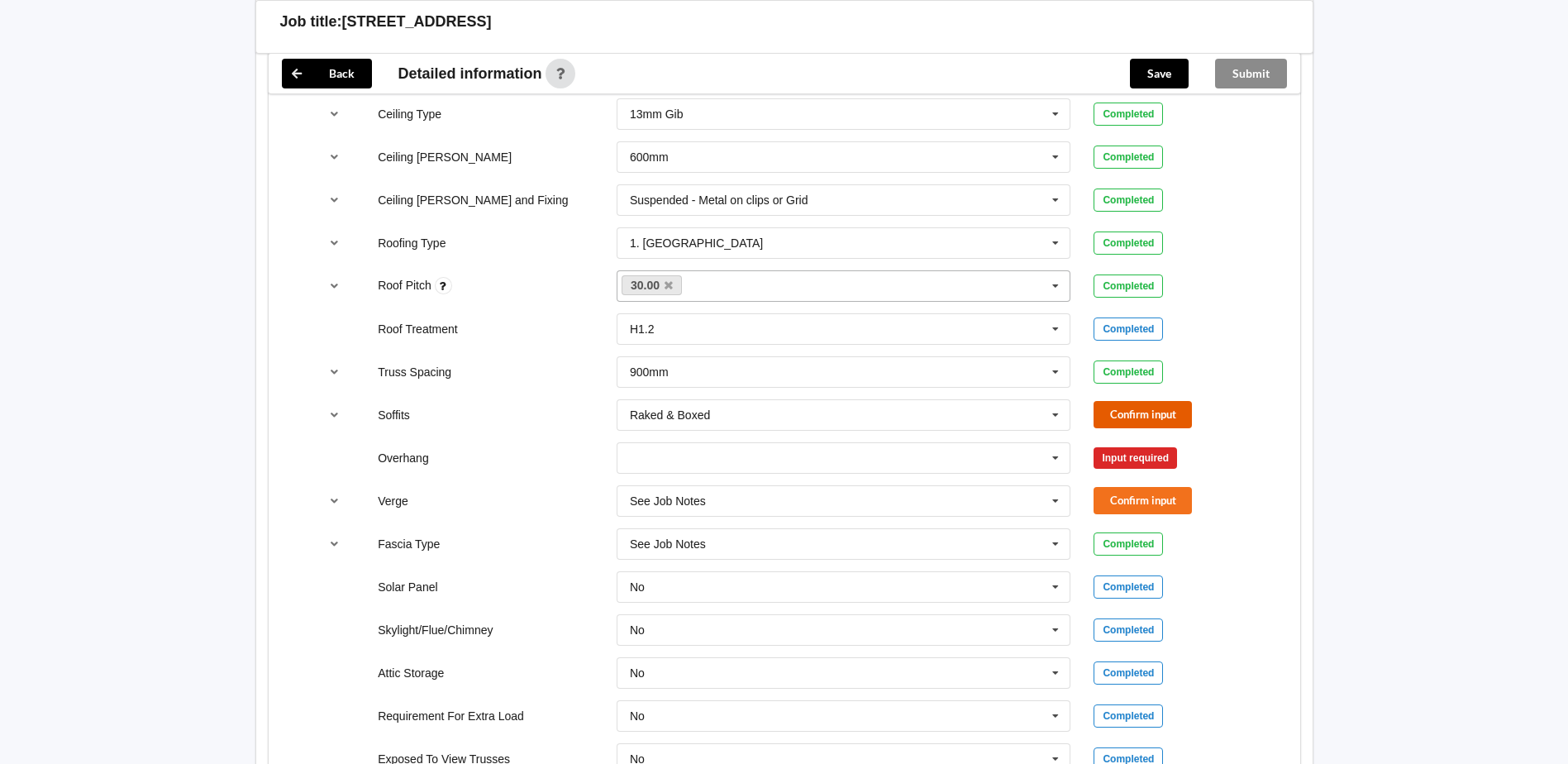
click at [1161, 408] on button "Confirm input" at bounding box center [1143, 415] width 98 height 27
click at [1061, 466] on icon at bounding box center [1056, 458] width 25 height 31
click at [852, 601] on div "Multiple Values – See As Per Plan" at bounding box center [844, 611] width 453 height 31
click at [1144, 457] on button "Confirm input" at bounding box center [1143, 457] width 98 height 27
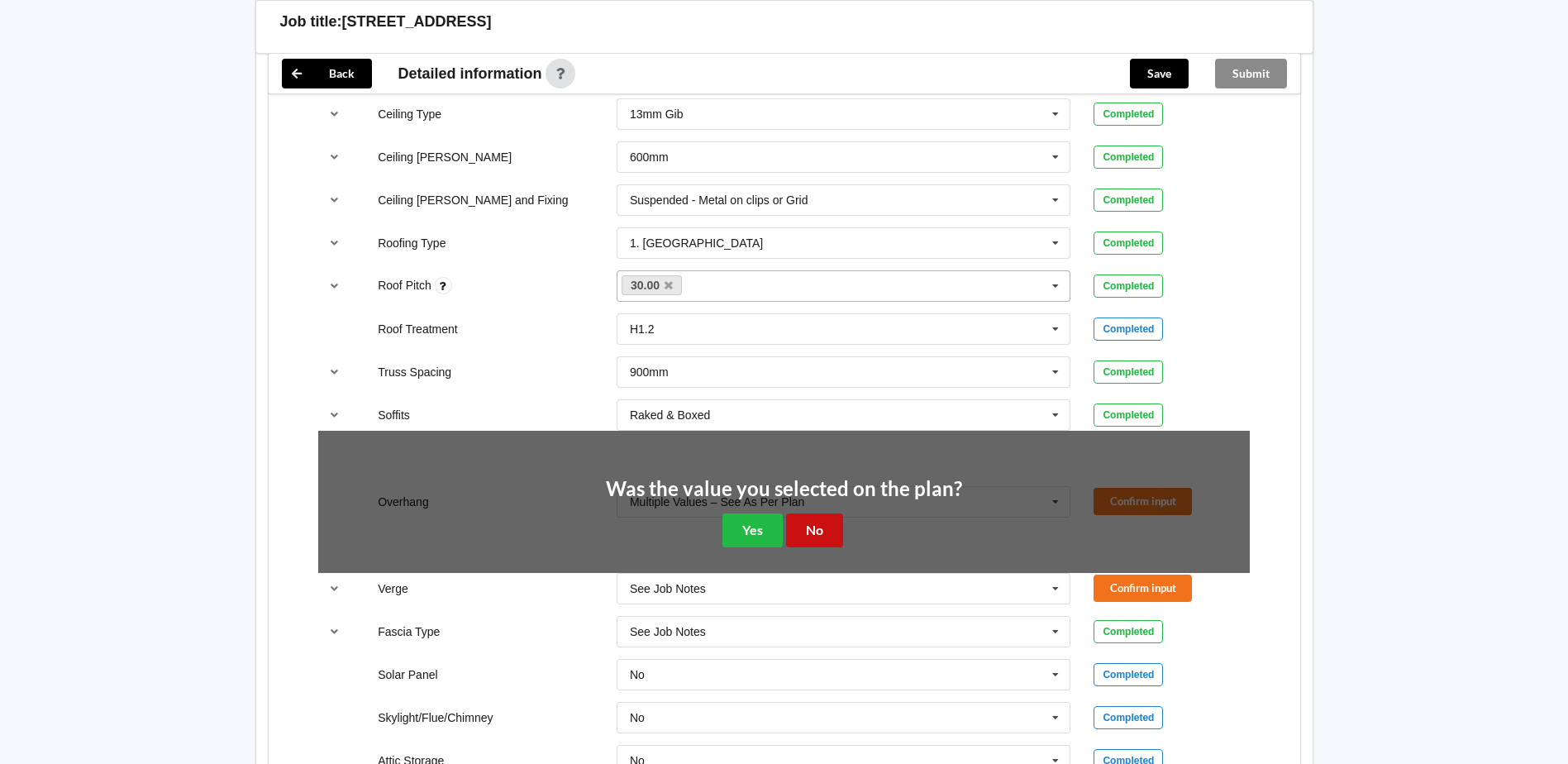
click at [825, 534] on button "No" at bounding box center [814, 530] width 57 height 34
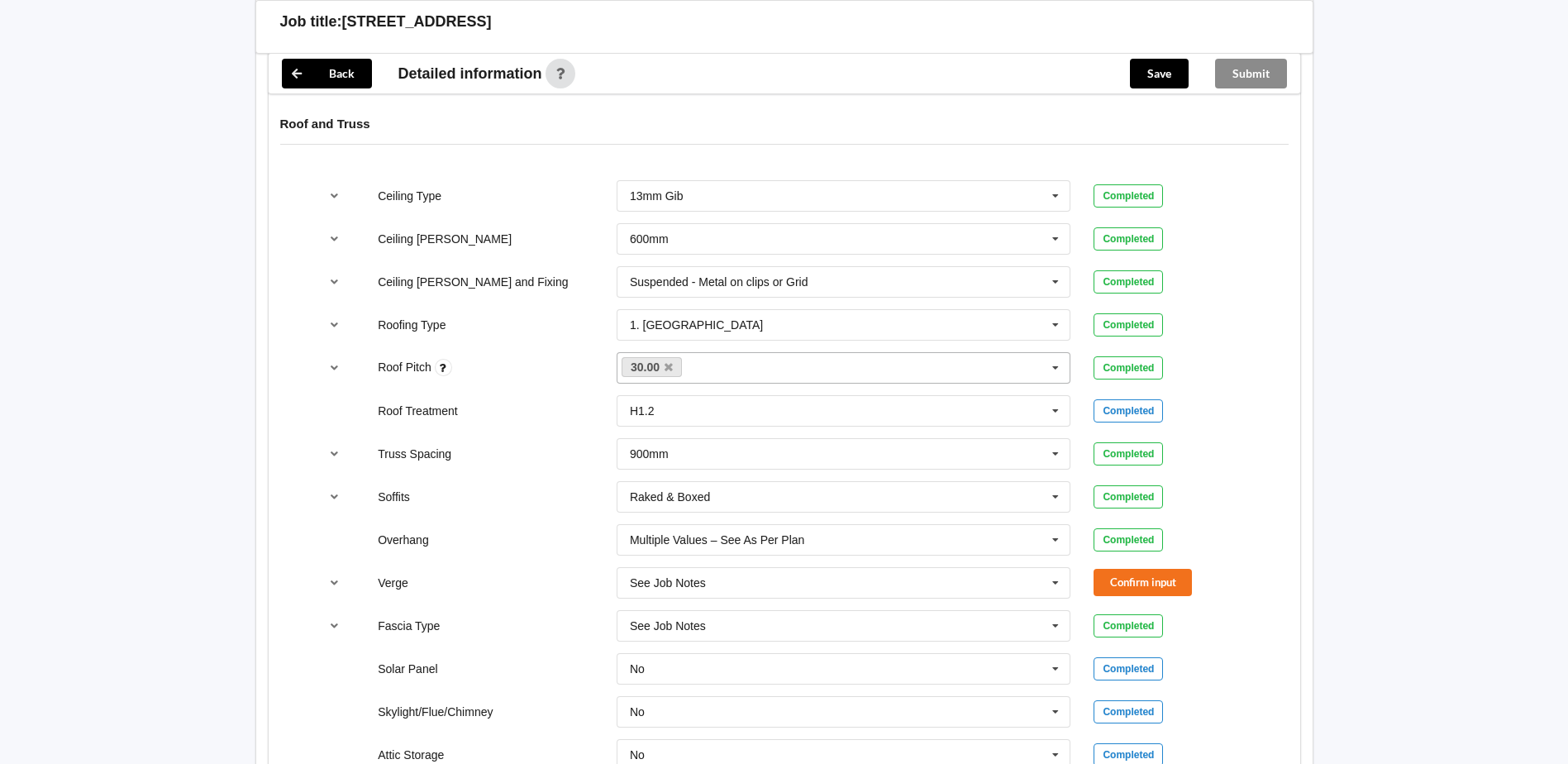
scroll to position [964, 0]
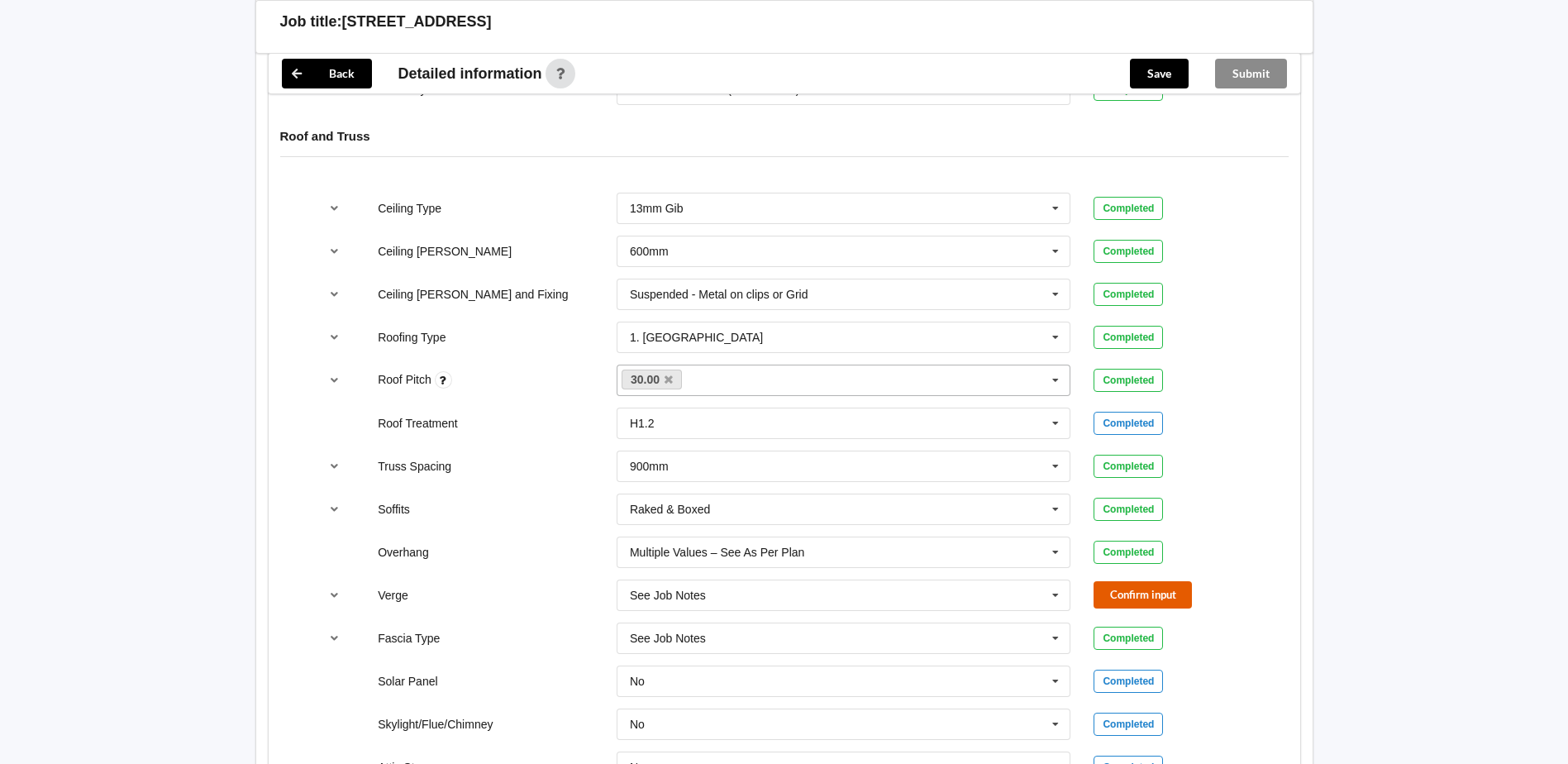
click at [1157, 593] on button "Confirm input" at bounding box center [1143, 595] width 98 height 27
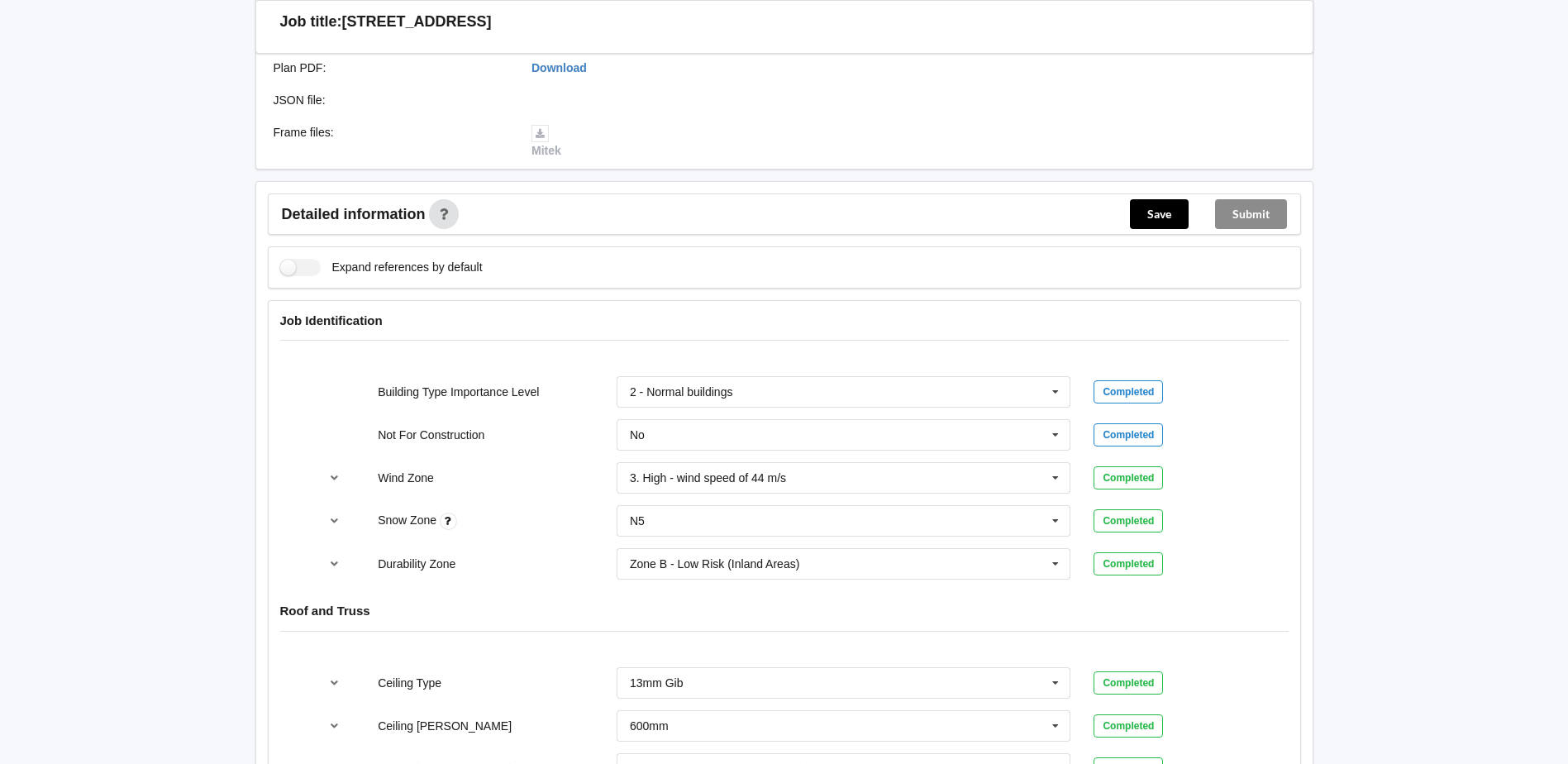
scroll to position [467, 0]
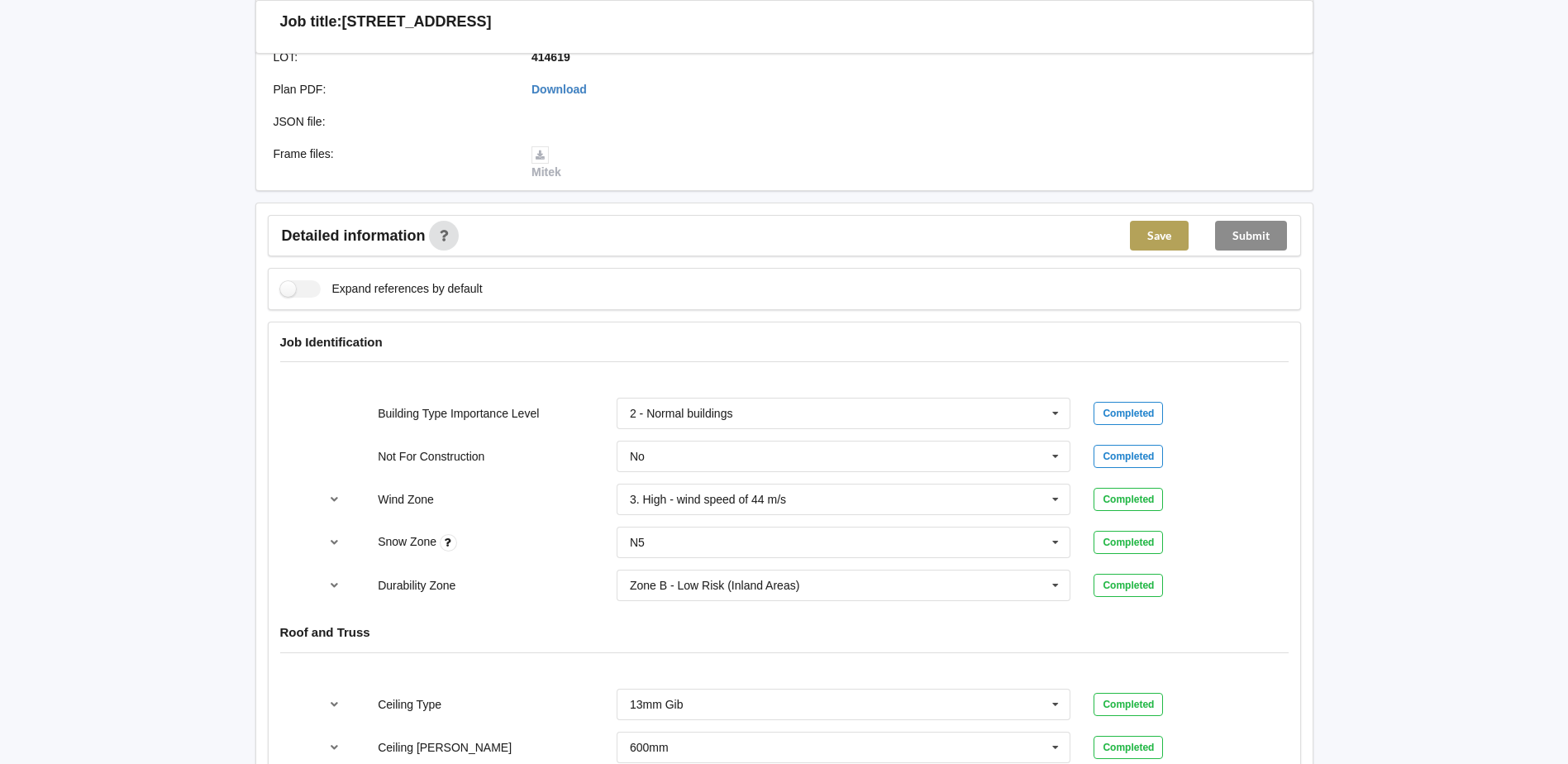
click at [1161, 234] on button "Save" at bounding box center [1159, 235] width 59 height 30
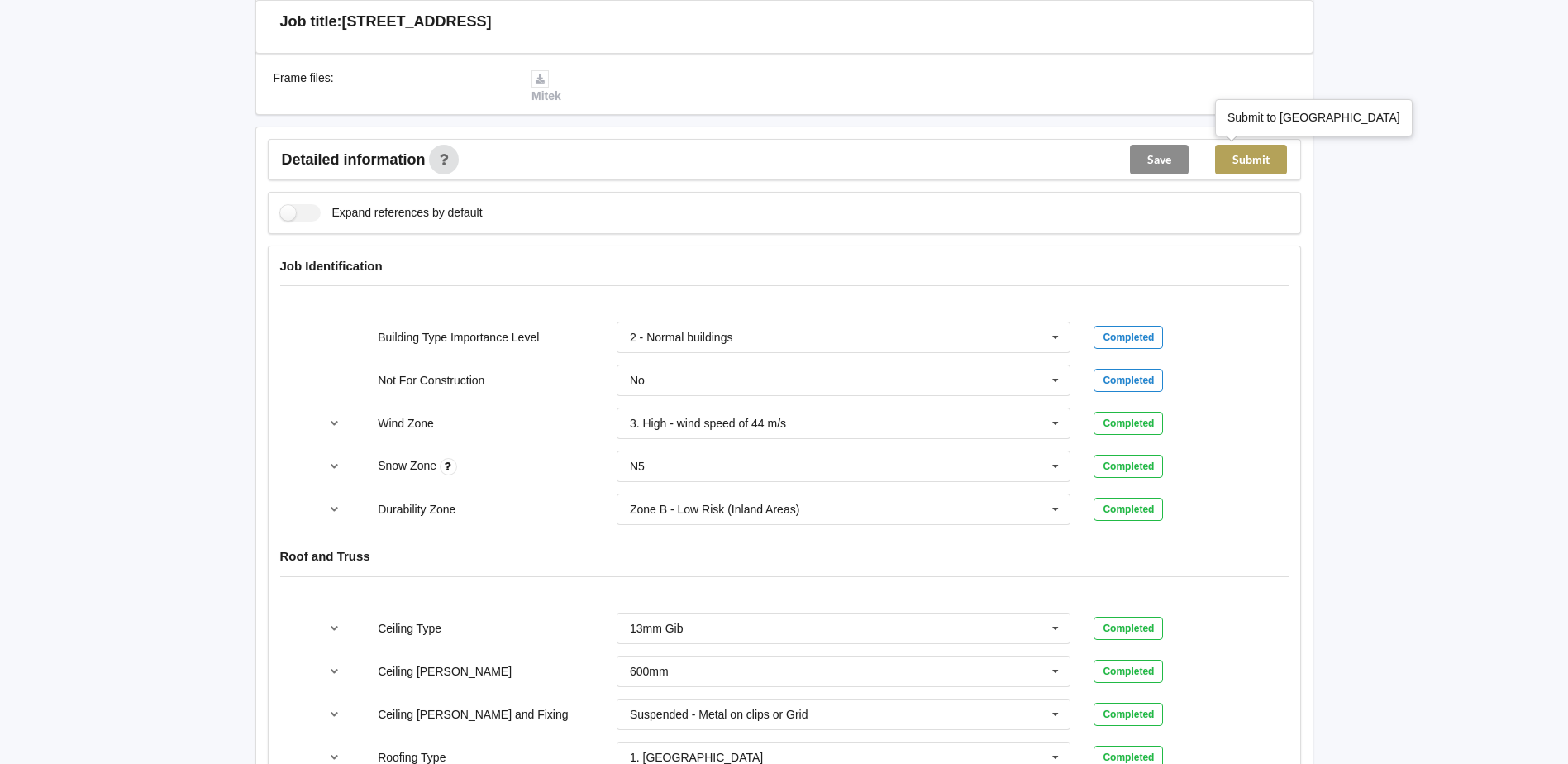
click at [1254, 165] on button "Submit" at bounding box center [1251, 159] width 72 height 30
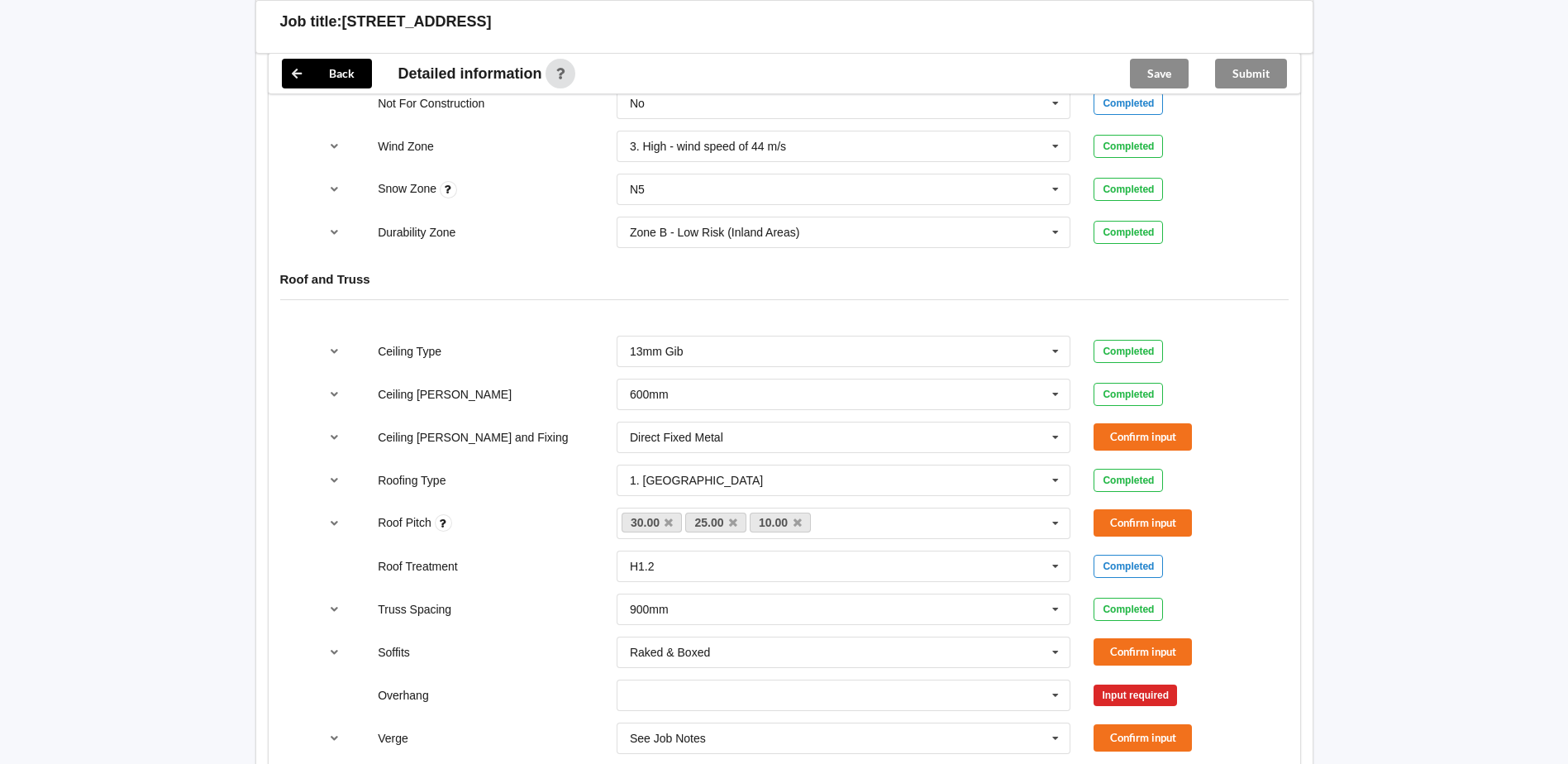
scroll to position [827, 0]
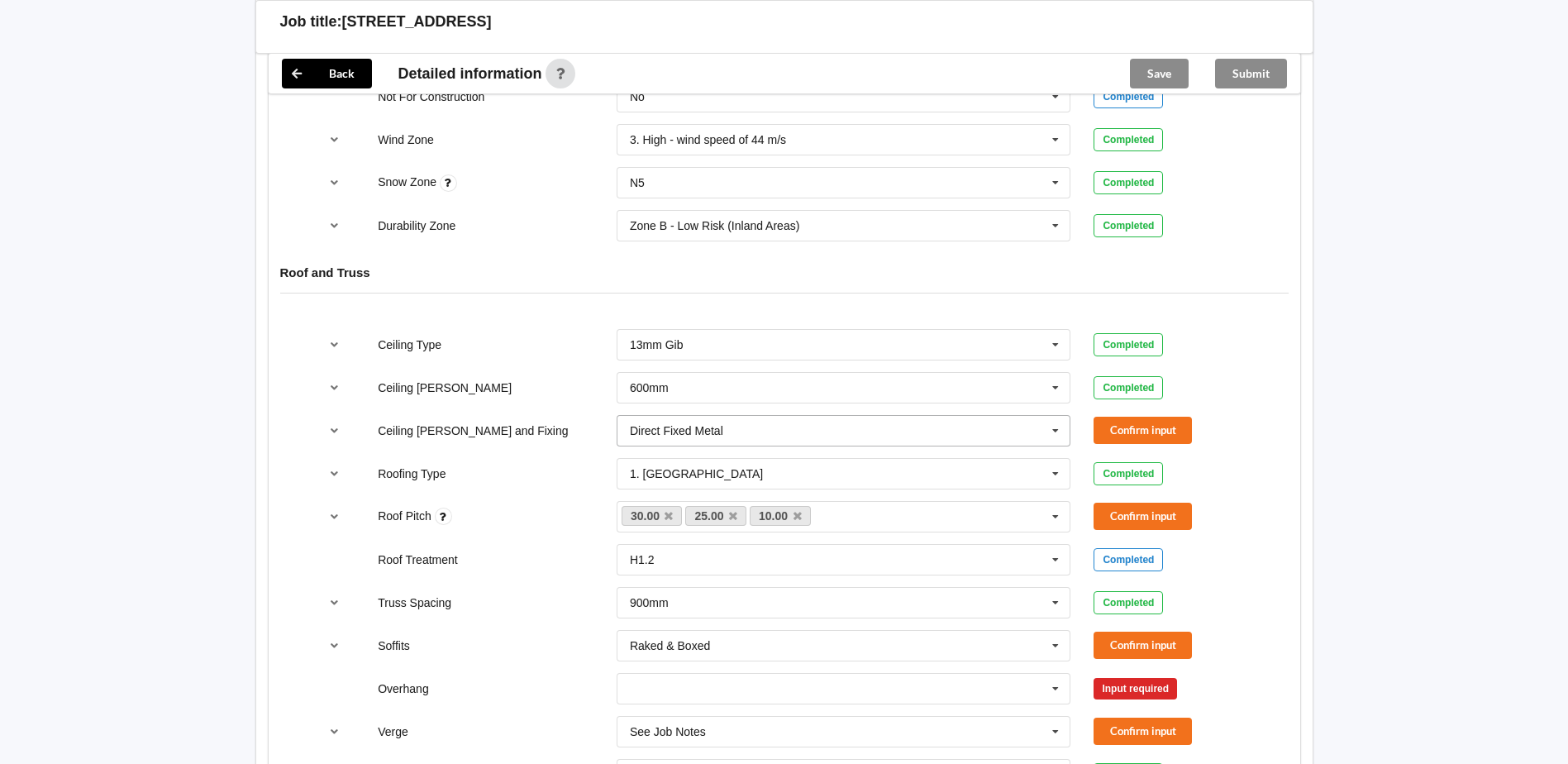
click at [1049, 429] on icon at bounding box center [1056, 431] width 25 height 31
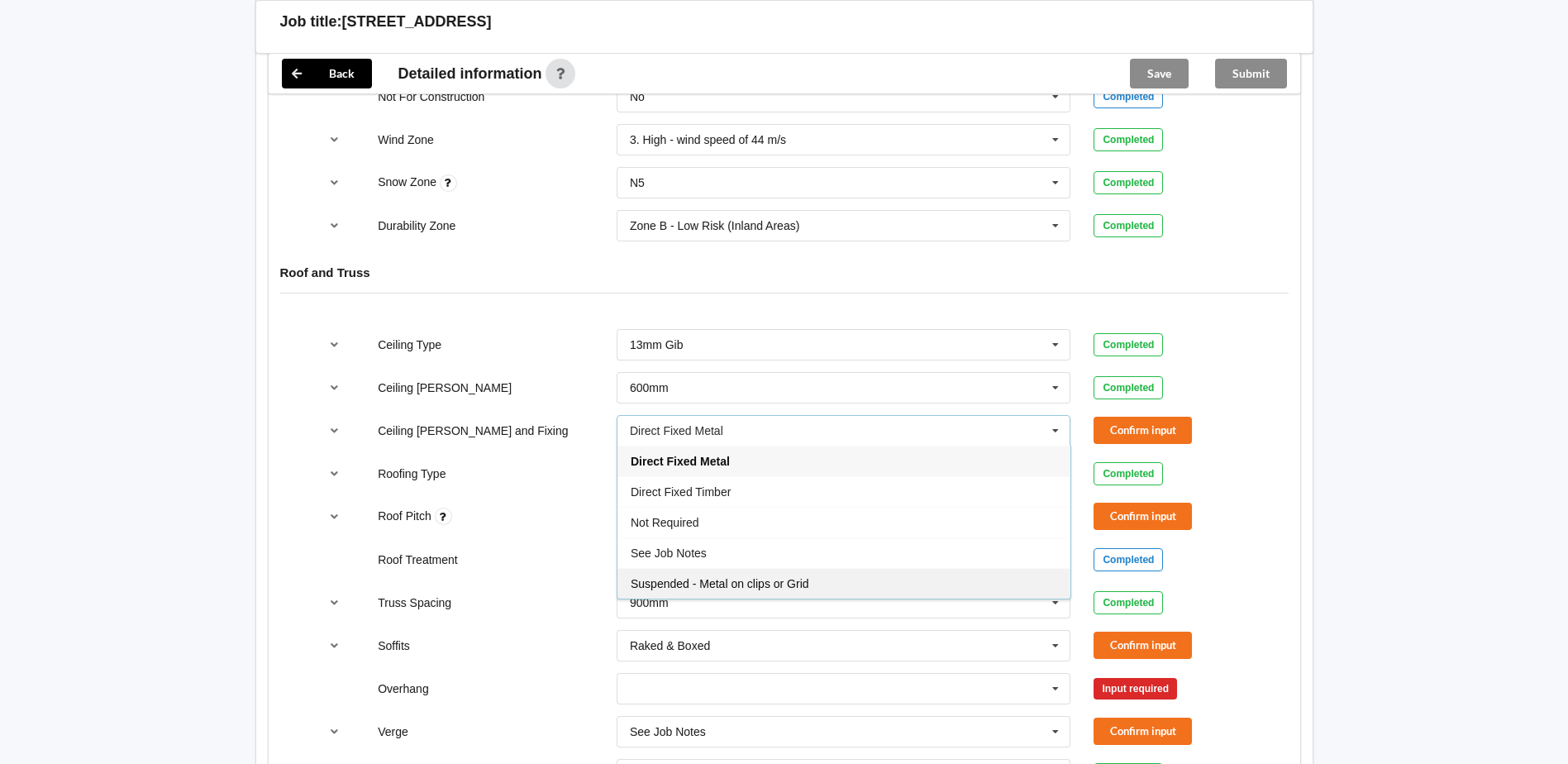
click at [796, 587] on span "Suspended - Metal on clips or Grid" at bounding box center [719, 584] width 178 height 14
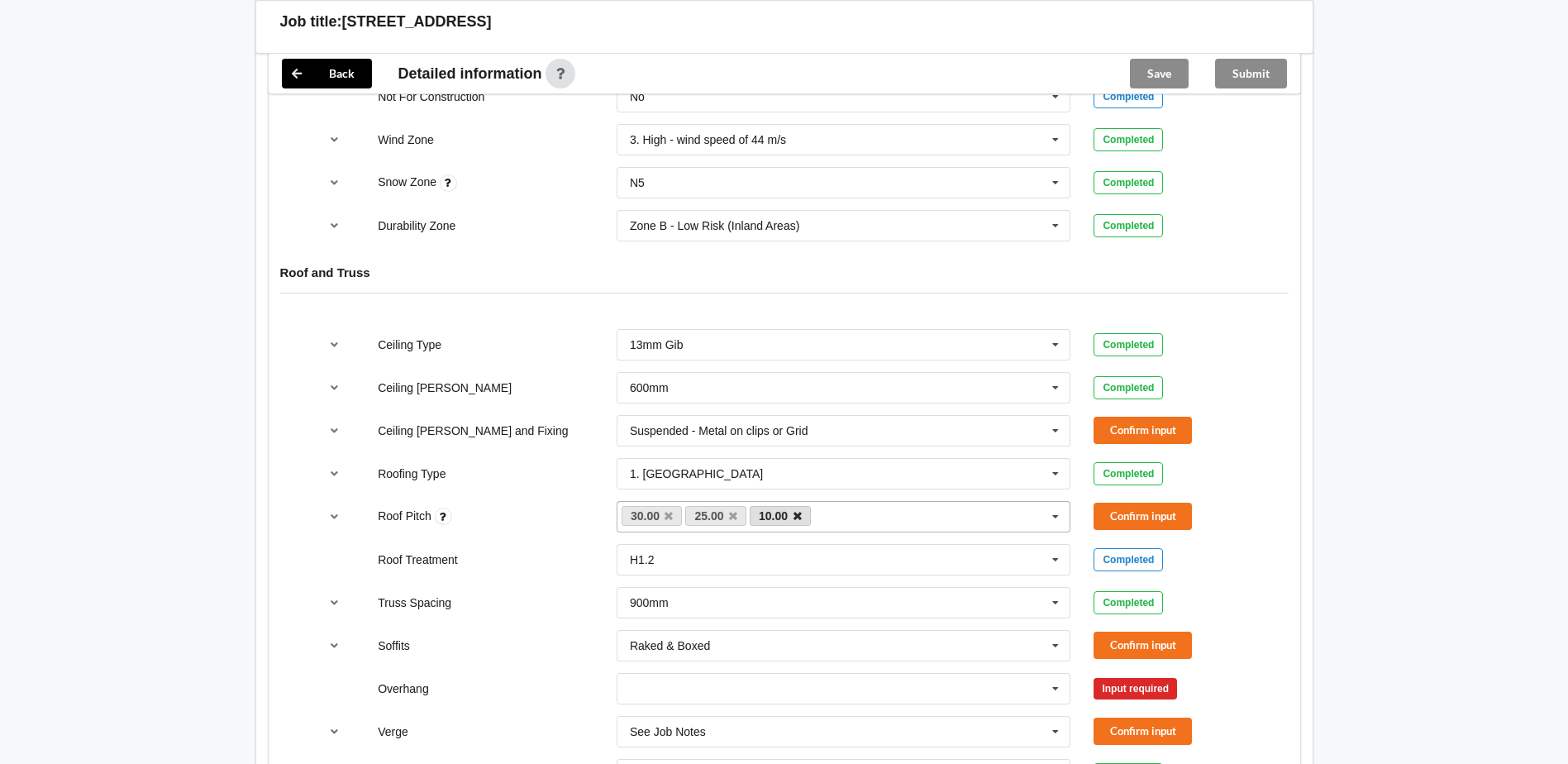
click at [798, 518] on icon at bounding box center [798, 516] width 9 height 11
click at [733, 519] on icon at bounding box center [733, 516] width 9 height 11
click at [1118, 431] on button "Confirm input" at bounding box center [1143, 430] width 98 height 27
click at [1133, 517] on button "Confirm input" at bounding box center [1143, 516] width 98 height 27
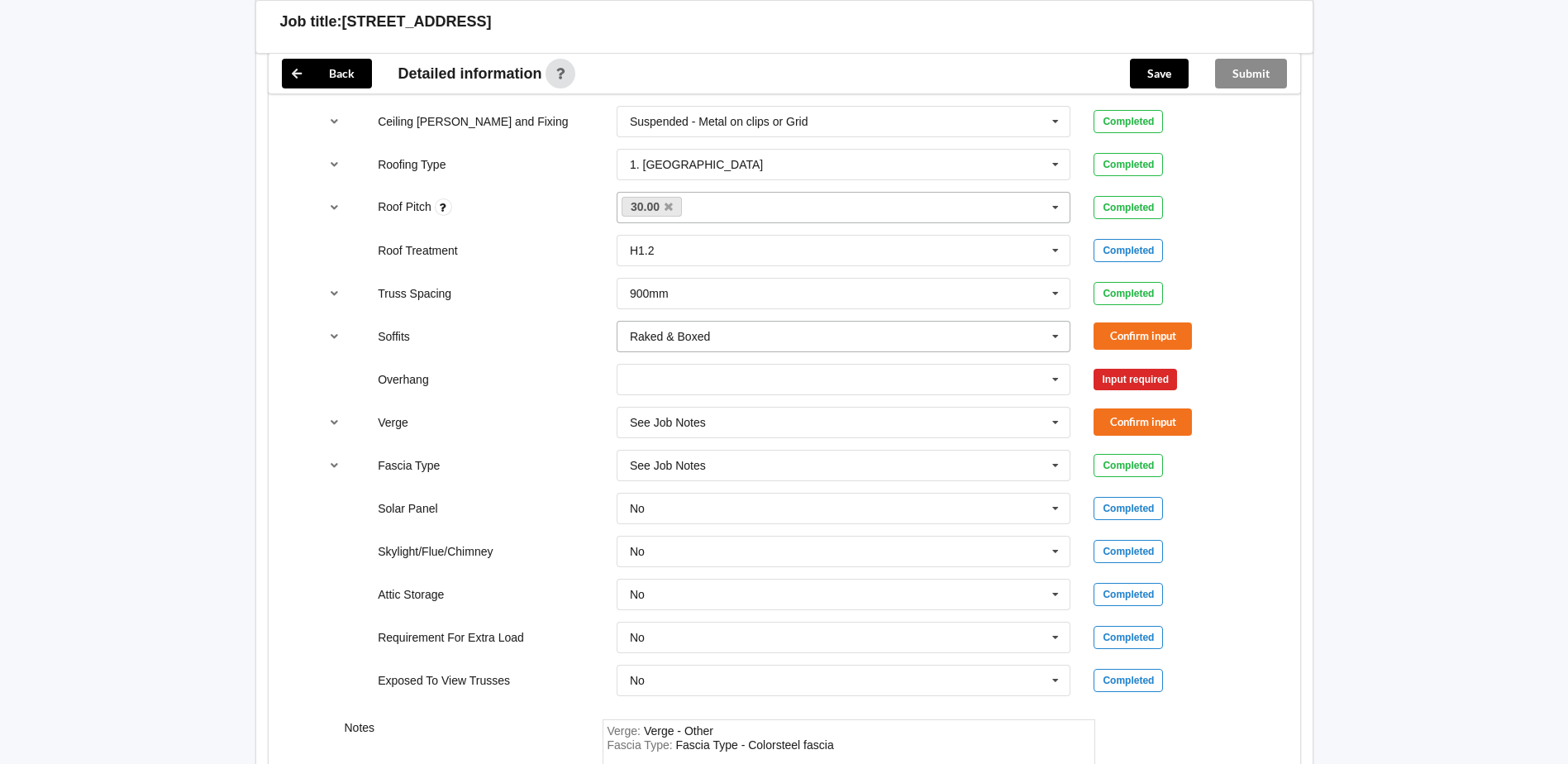
scroll to position [1158, 0]
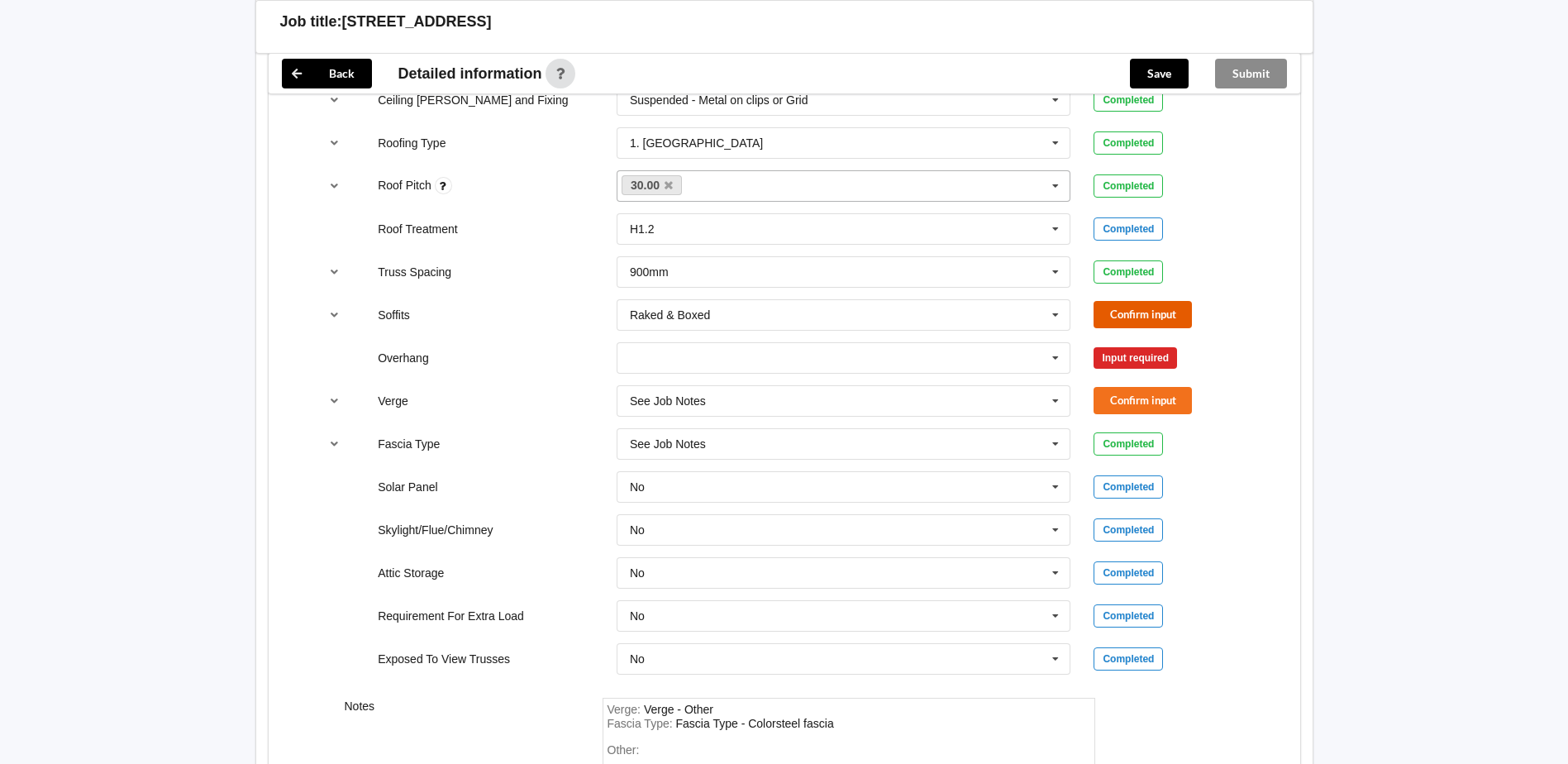
click at [1132, 314] on button "Confirm input" at bounding box center [1143, 314] width 98 height 27
click at [1052, 357] on icon at bounding box center [1056, 359] width 25 height 31
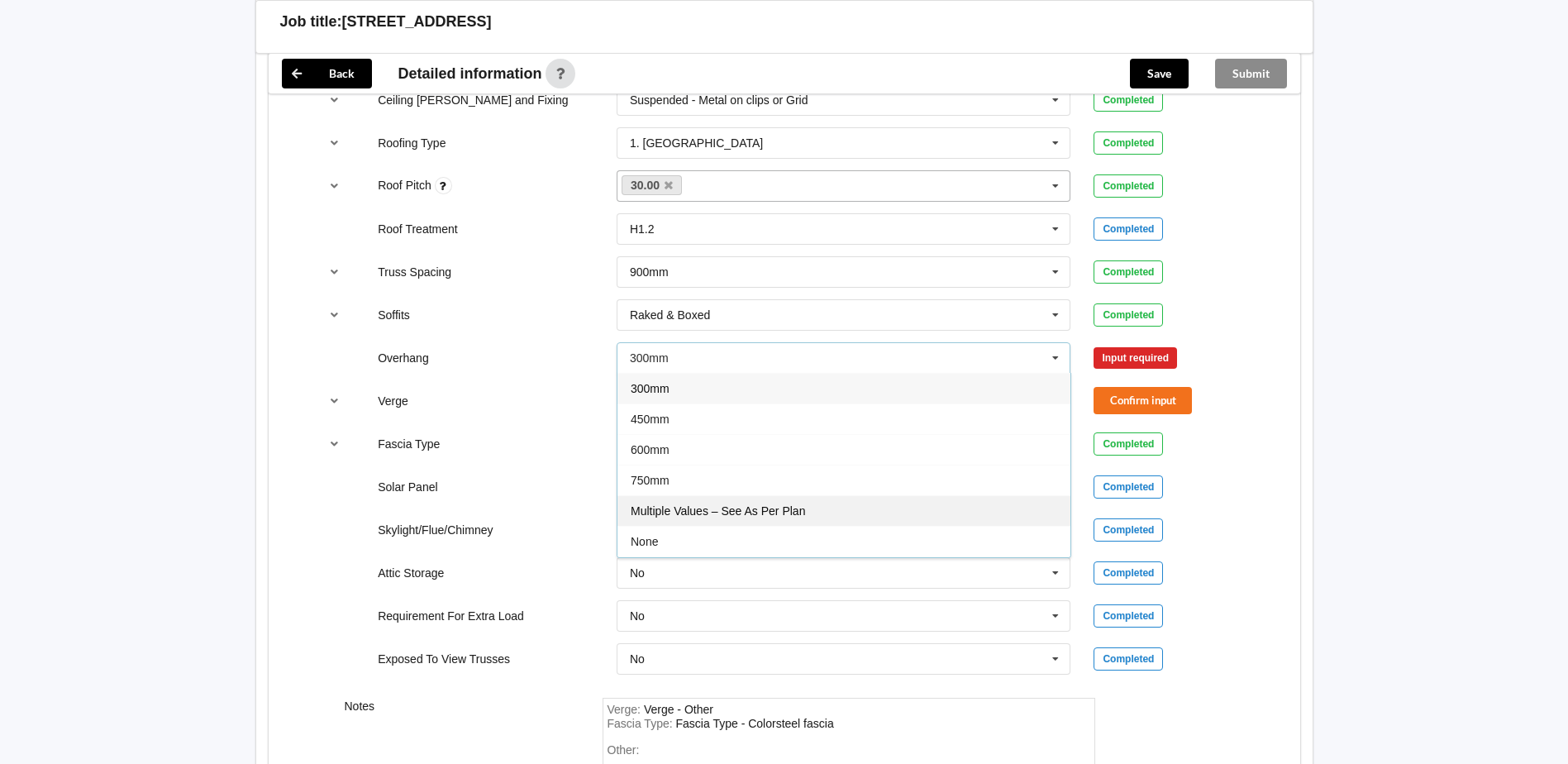
click at [855, 505] on div "Multiple Values – See As Per Plan" at bounding box center [844, 510] width 453 height 31
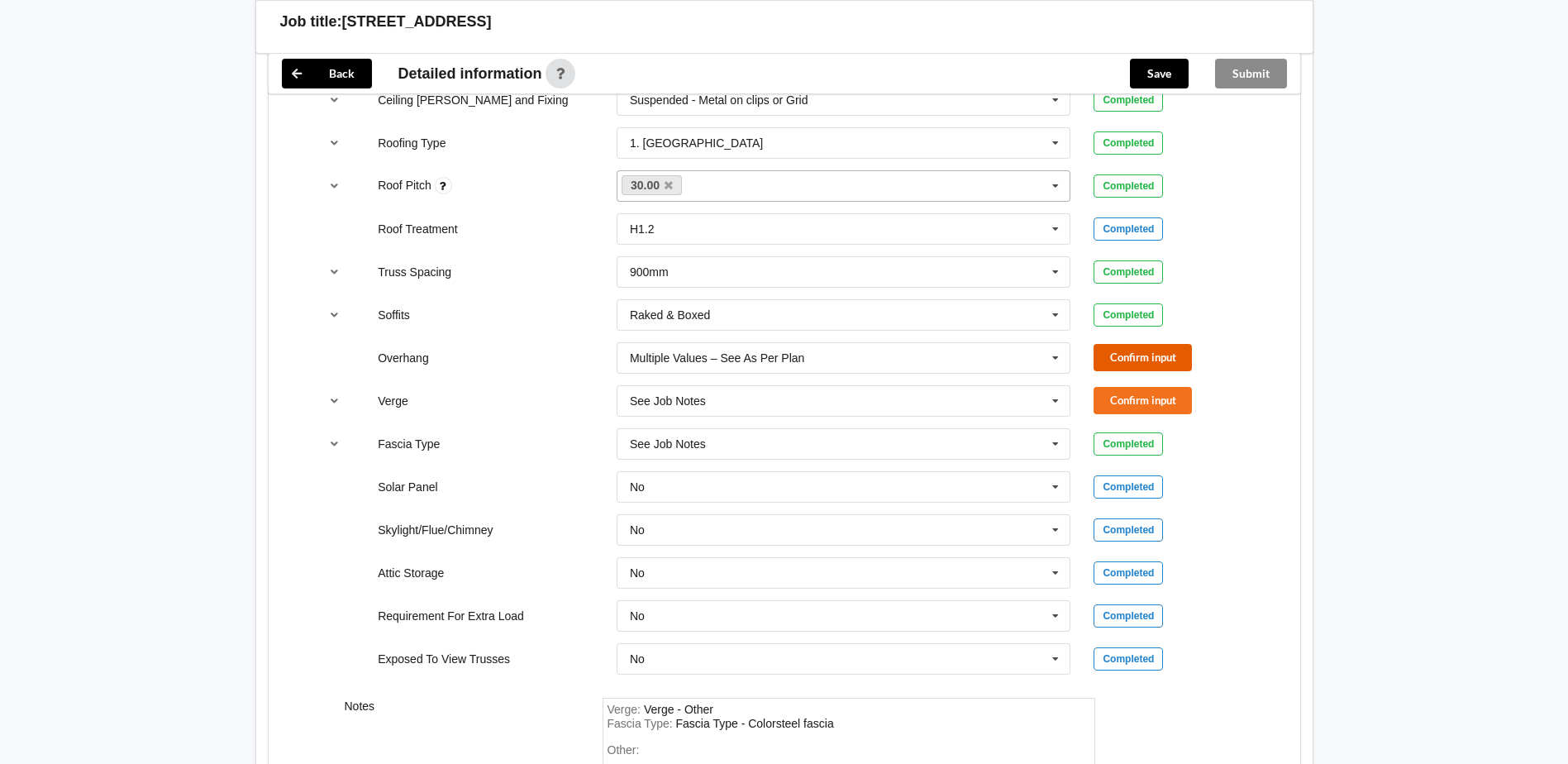
click at [1130, 359] on button "Confirm input" at bounding box center [1143, 358] width 98 height 27
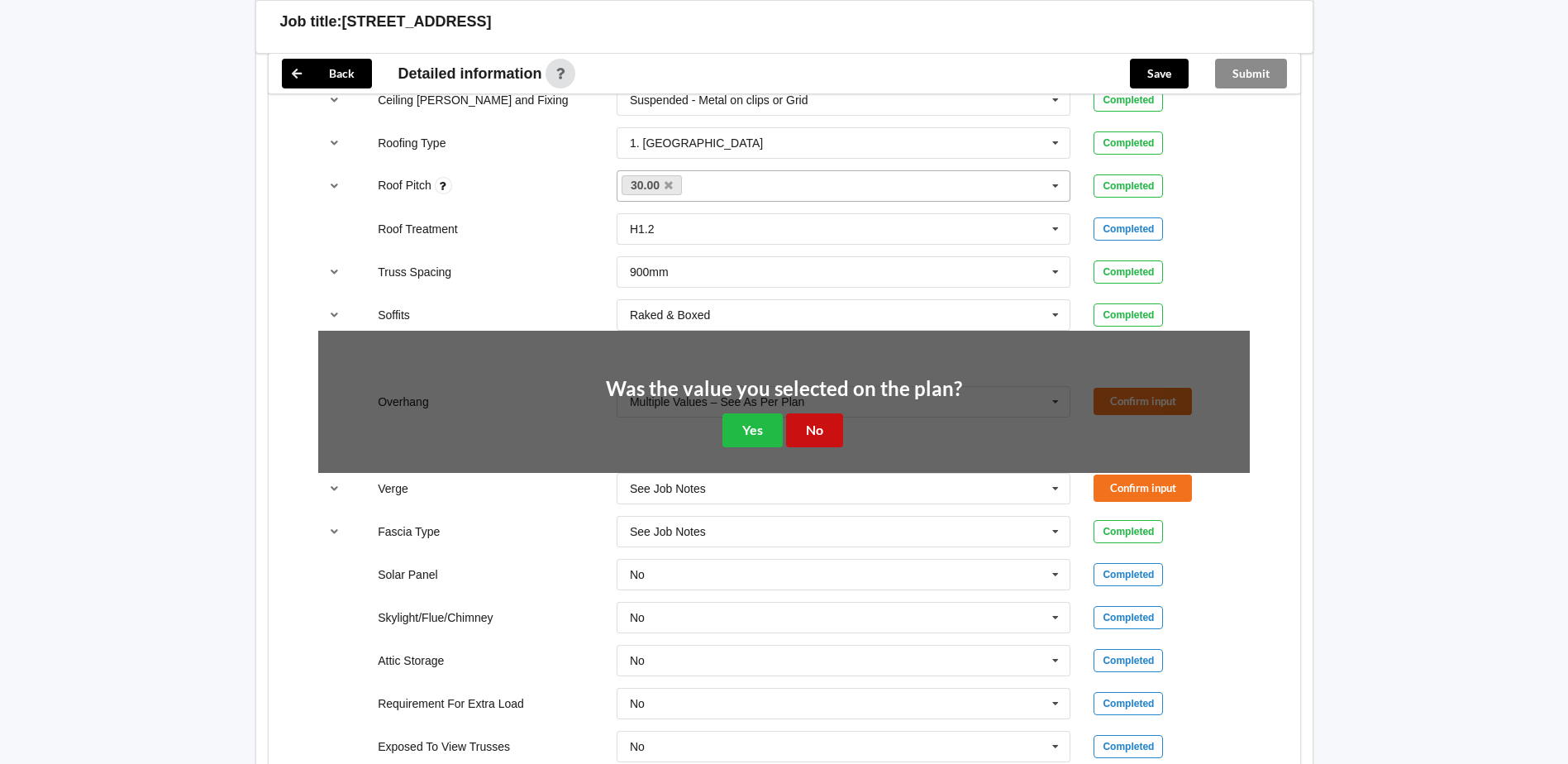
click at [812, 443] on button "No" at bounding box center [814, 430] width 57 height 34
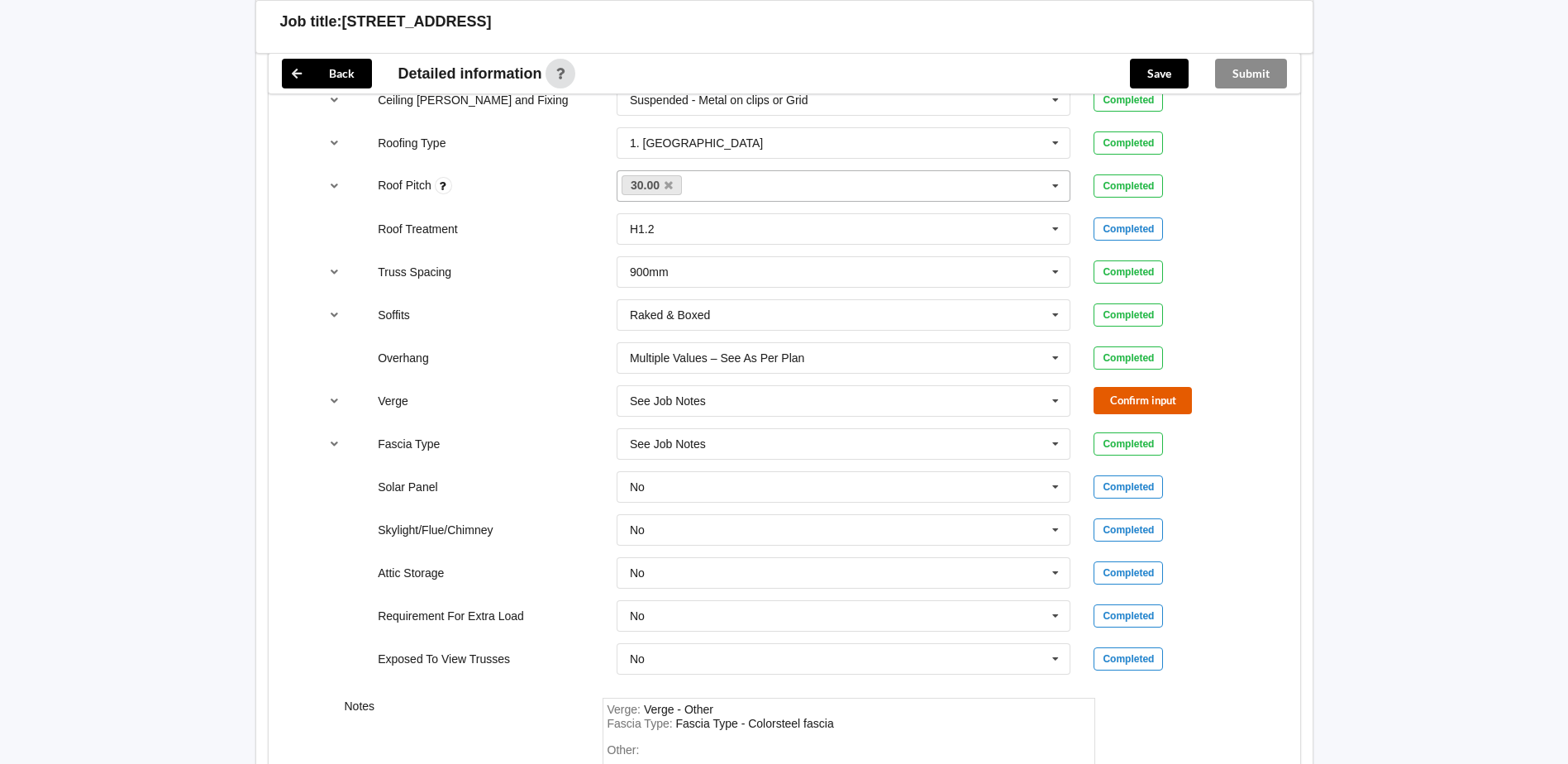
click at [1149, 391] on button "Confirm input" at bounding box center [1143, 400] width 98 height 27
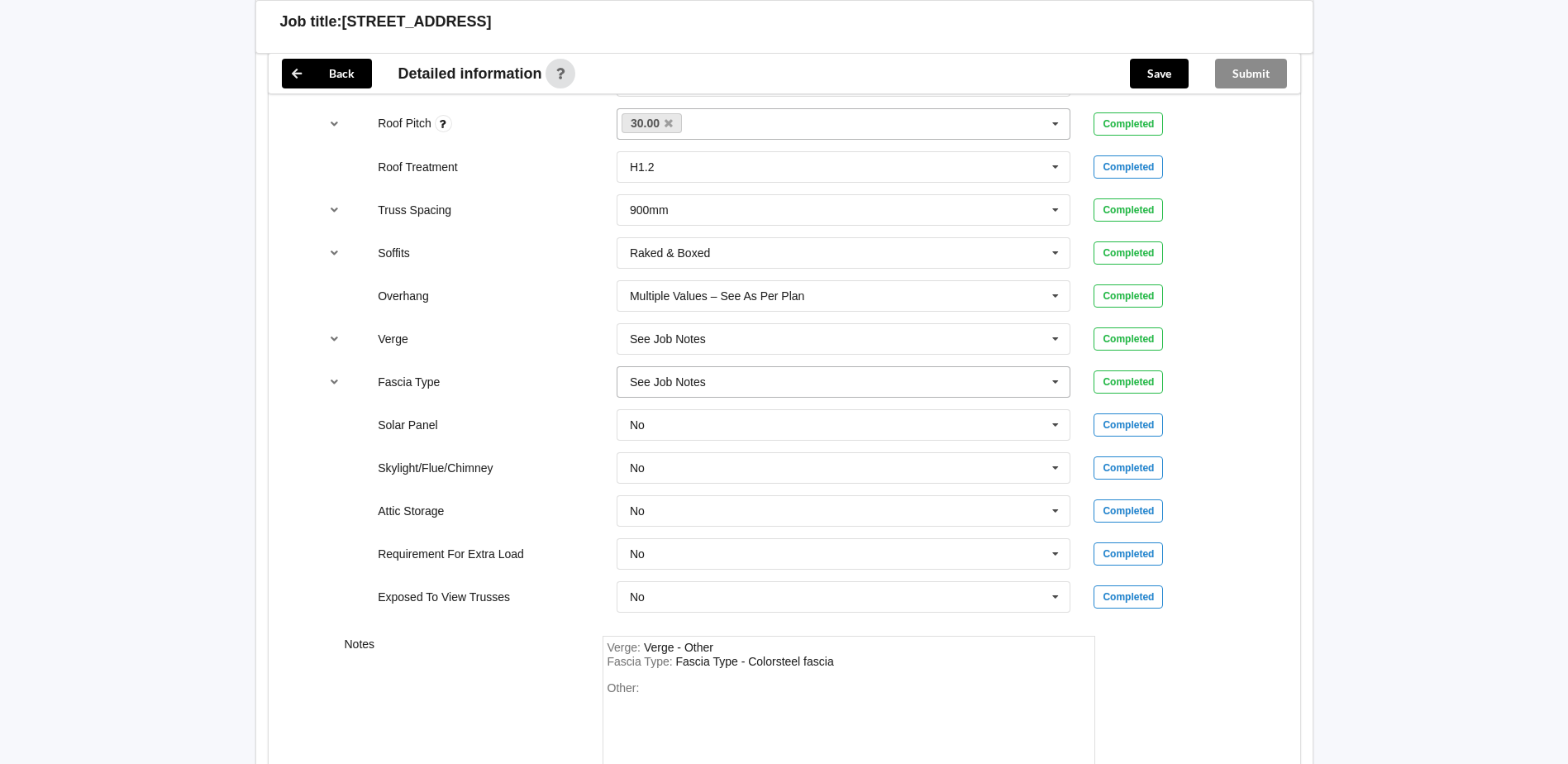
scroll to position [1377, 0]
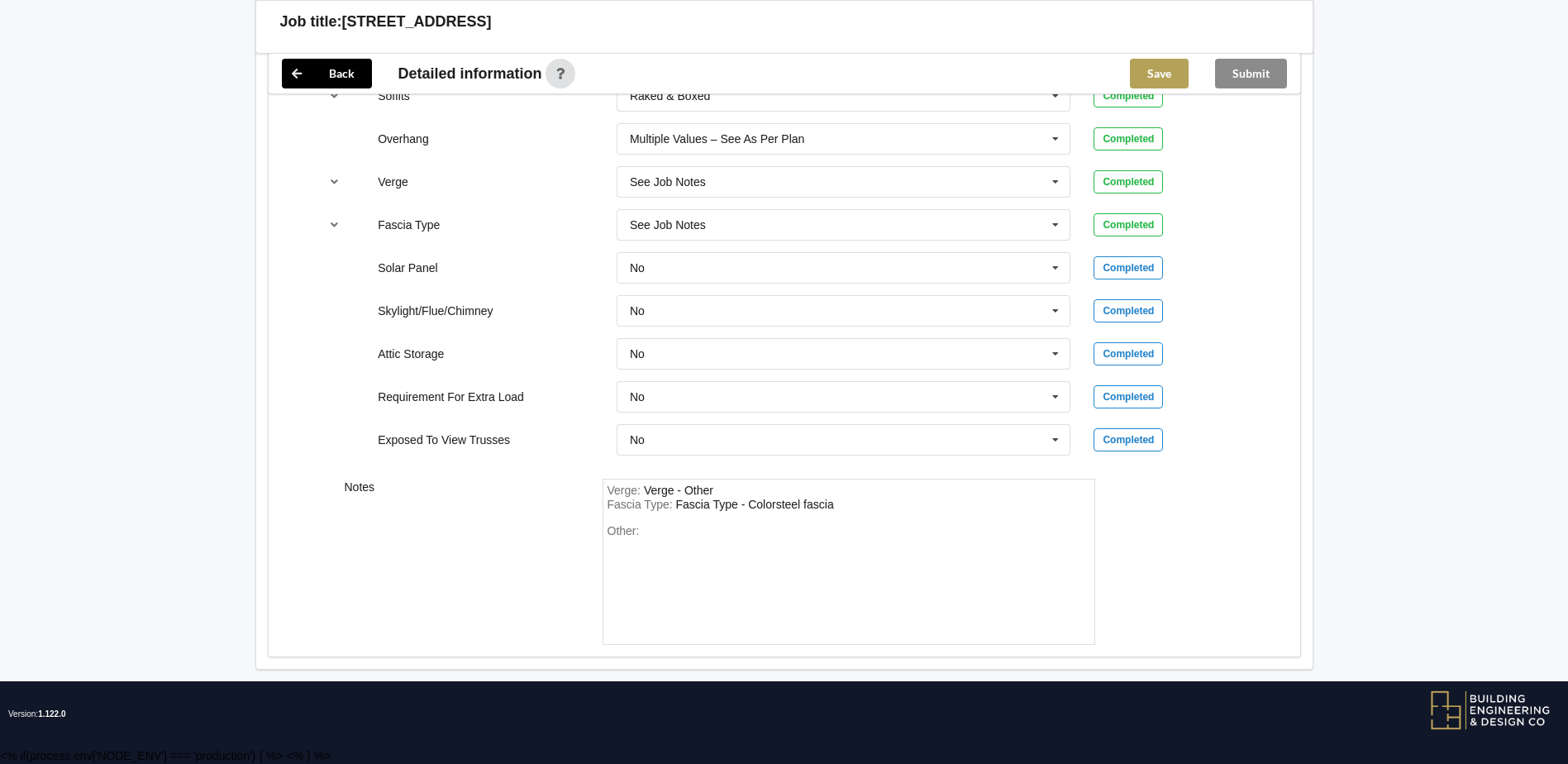
click at [1149, 74] on button "Save" at bounding box center [1159, 73] width 59 height 30
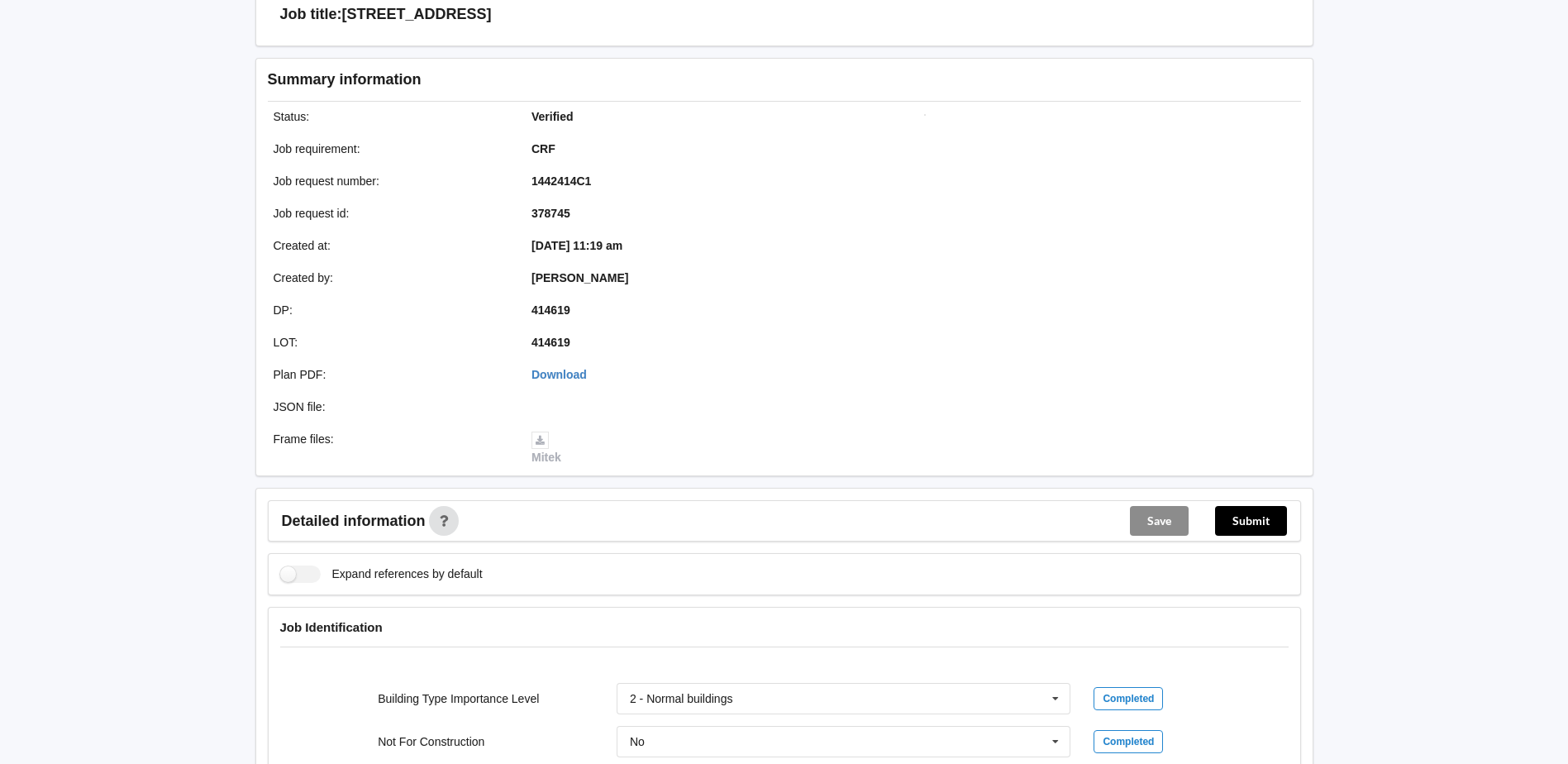
scroll to position [61, 0]
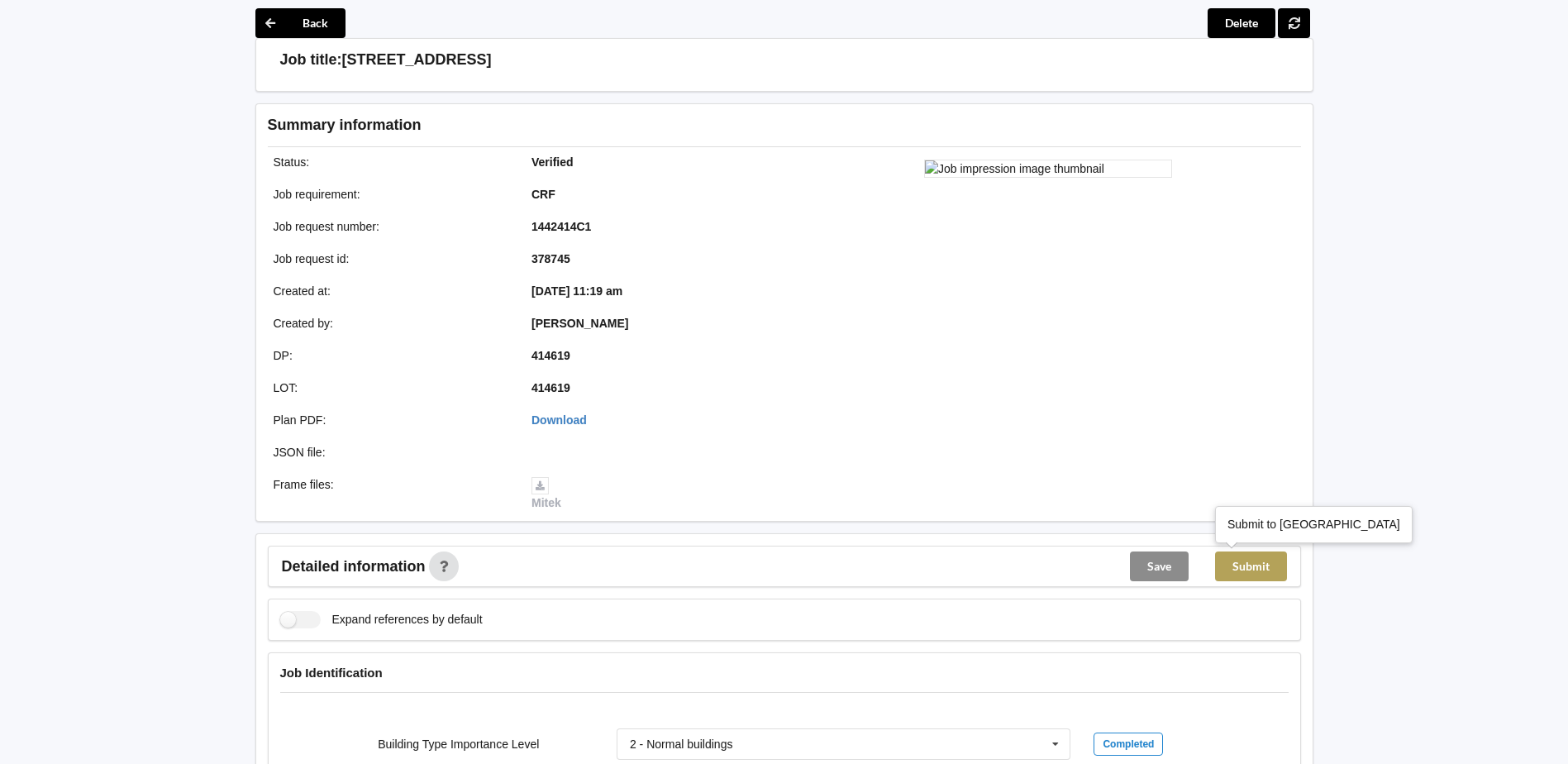
click at [1255, 571] on button "Submit" at bounding box center [1251, 566] width 72 height 30
